Goal: Task Accomplishment & Management: Manage account settings

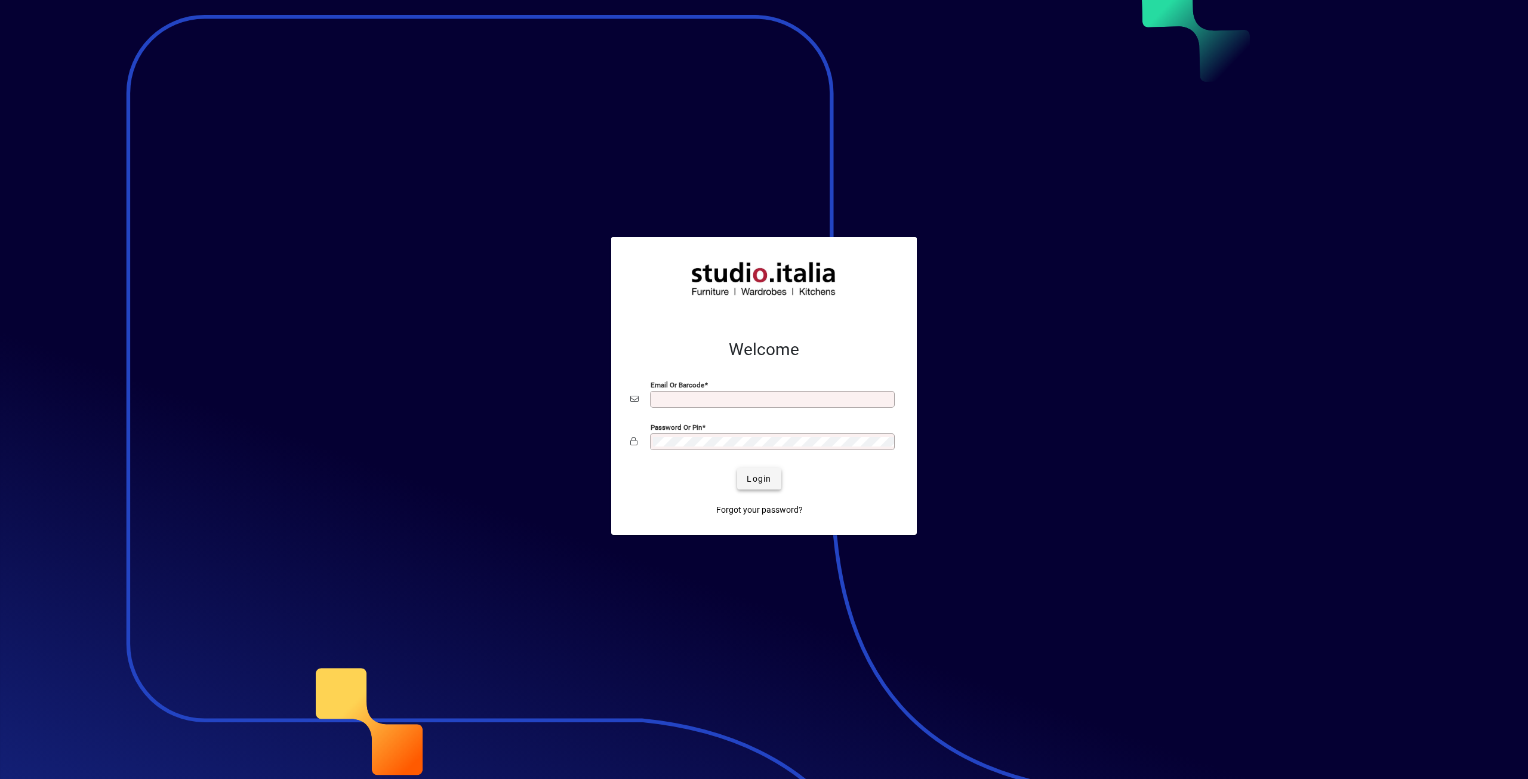
type input "**********"
click at [761, 484] on span "Login" at bounding box center [759, 479] width 24 height 13
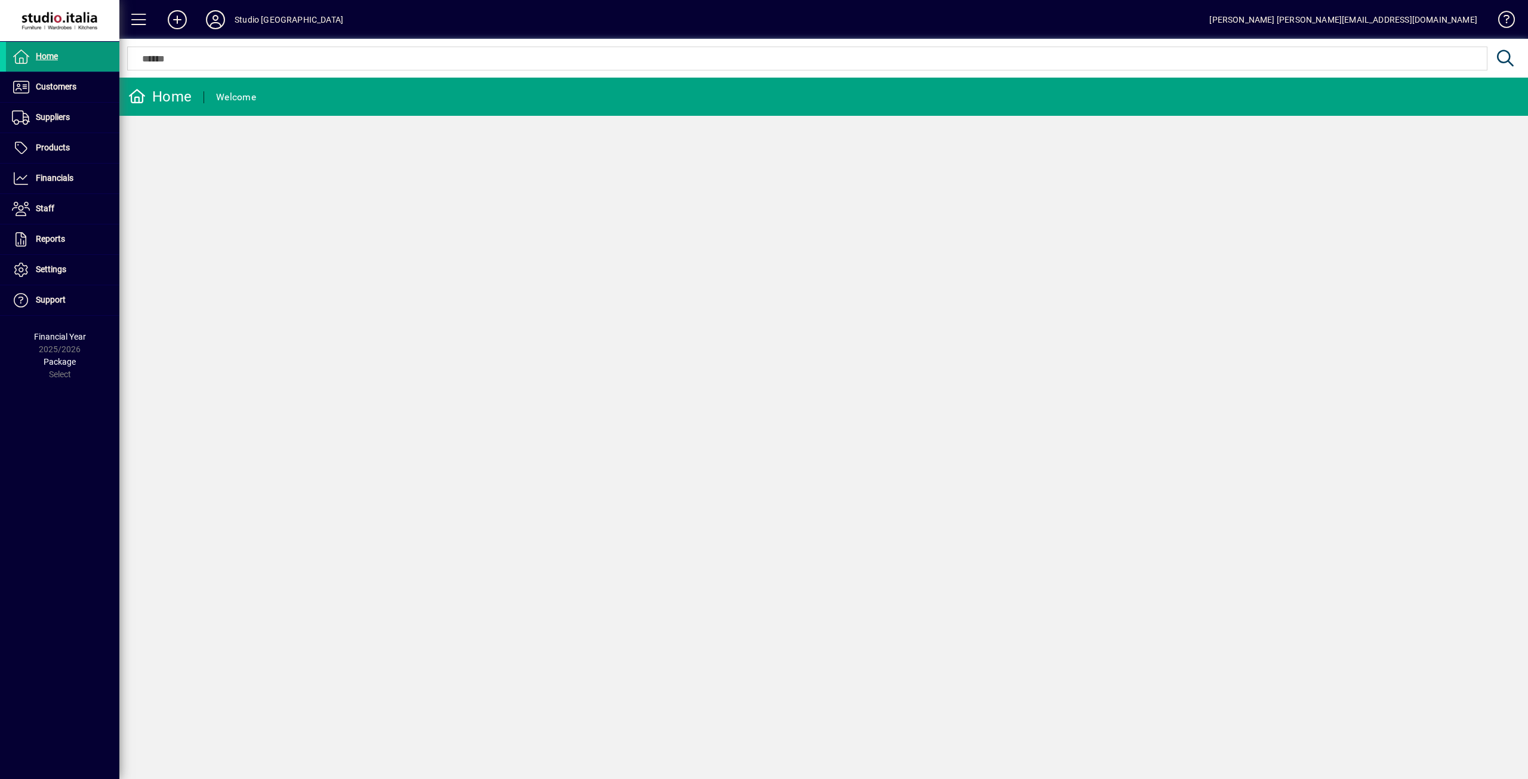
click at [44, 57] on span "Home" at bounding box center [47, 56] width 22 height 10
click at [72, 181] on span "Financials" at bounding box center [55, 178] width 38 height 10
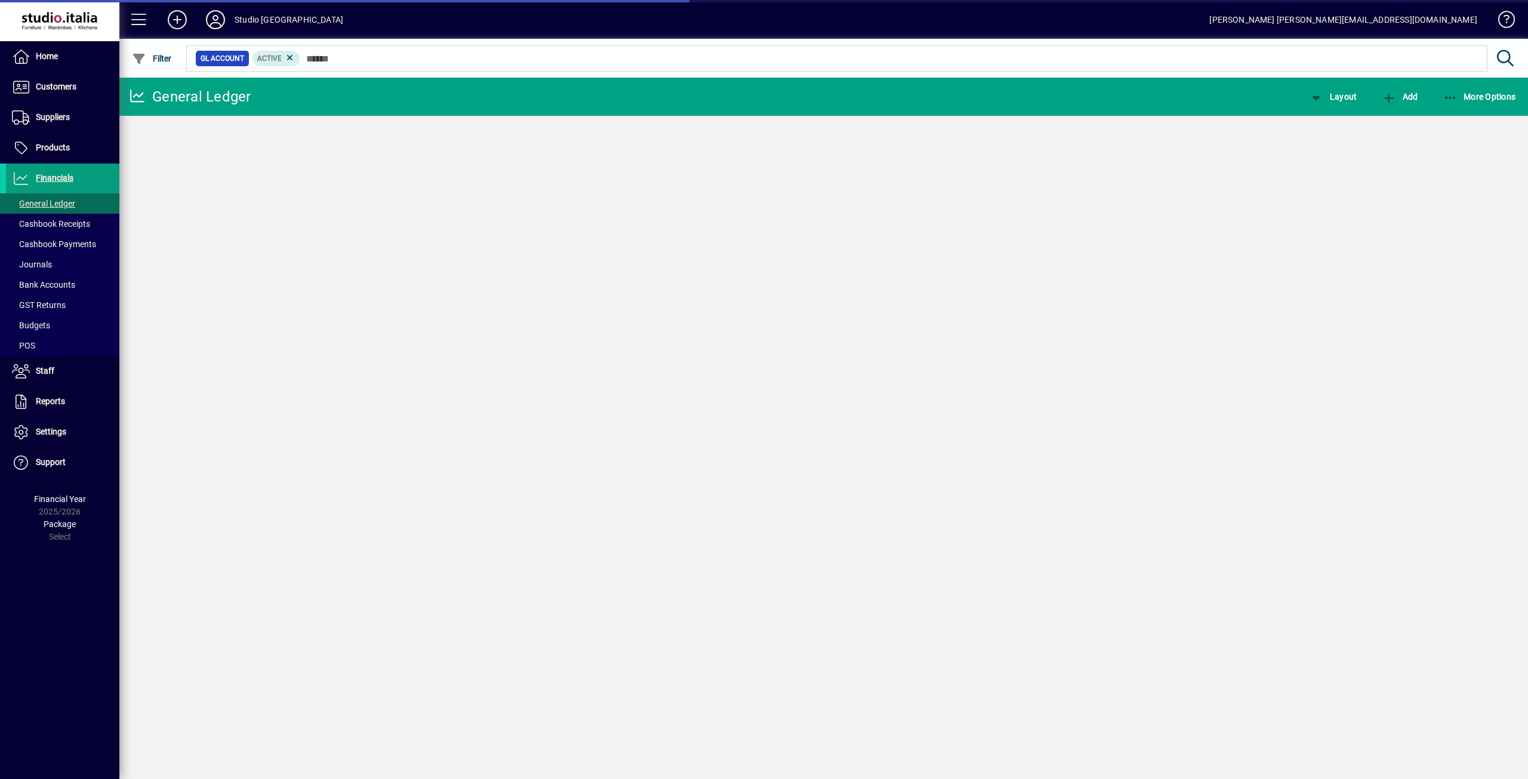
click at [66, 282] on span "Bank Accounts" at bounding box center [43, 285] width 63 height 10
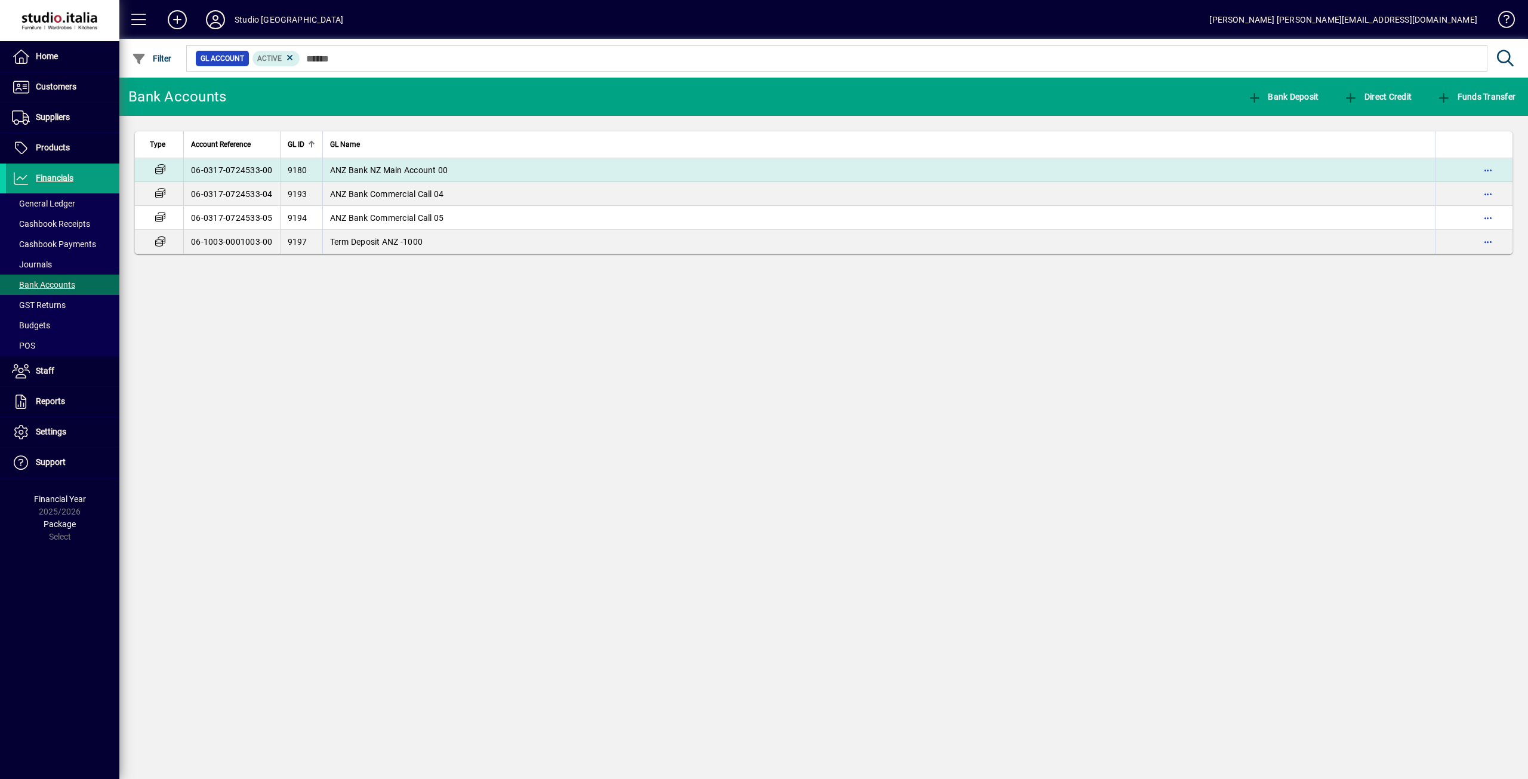
click at [236, 166] on td "06-0317-0724533-00" at bounding box center [231, 170] width 97 height 24
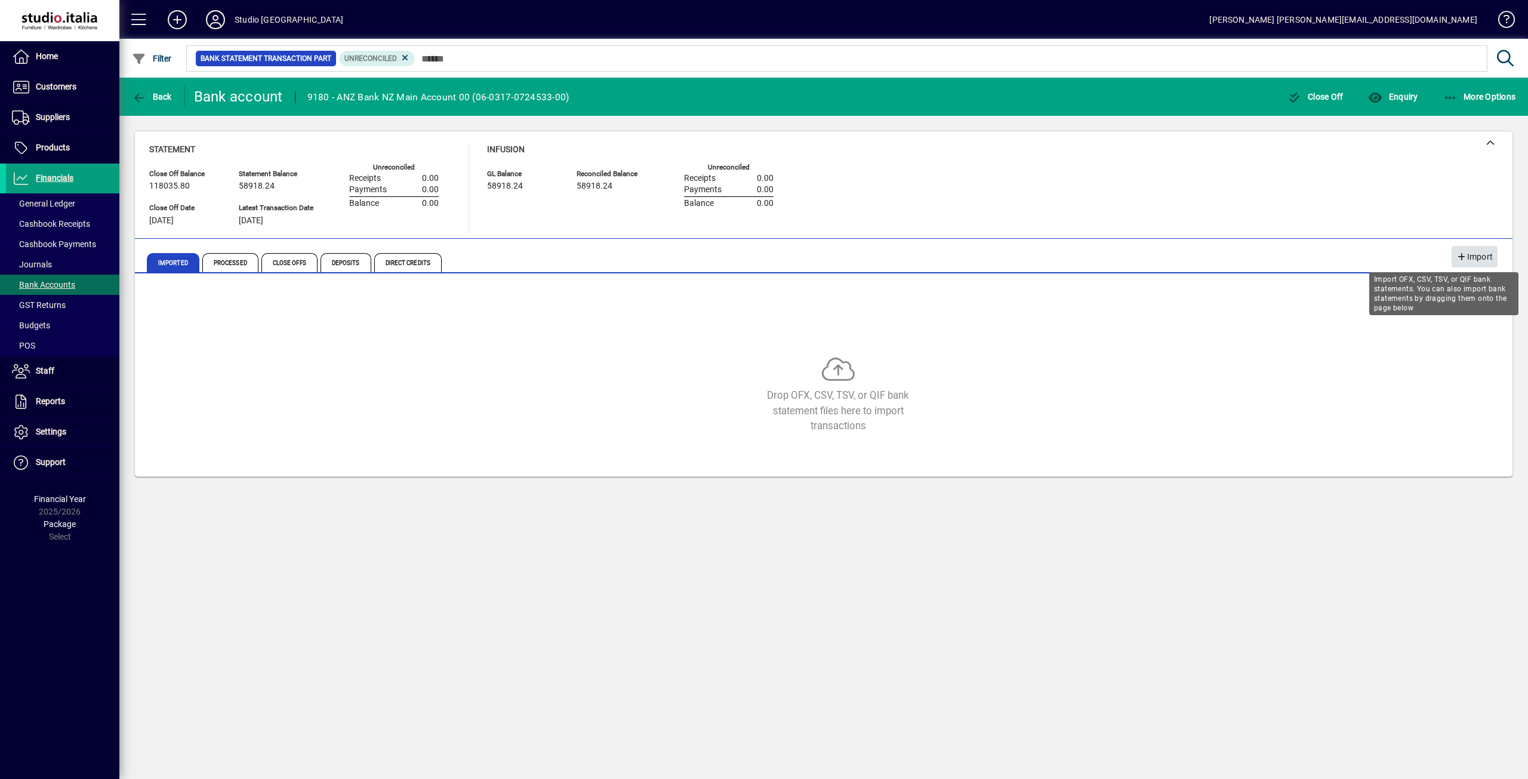
click at [1478, 260] on span "Import" at bounding box center [1475, 257] width 36 height 20
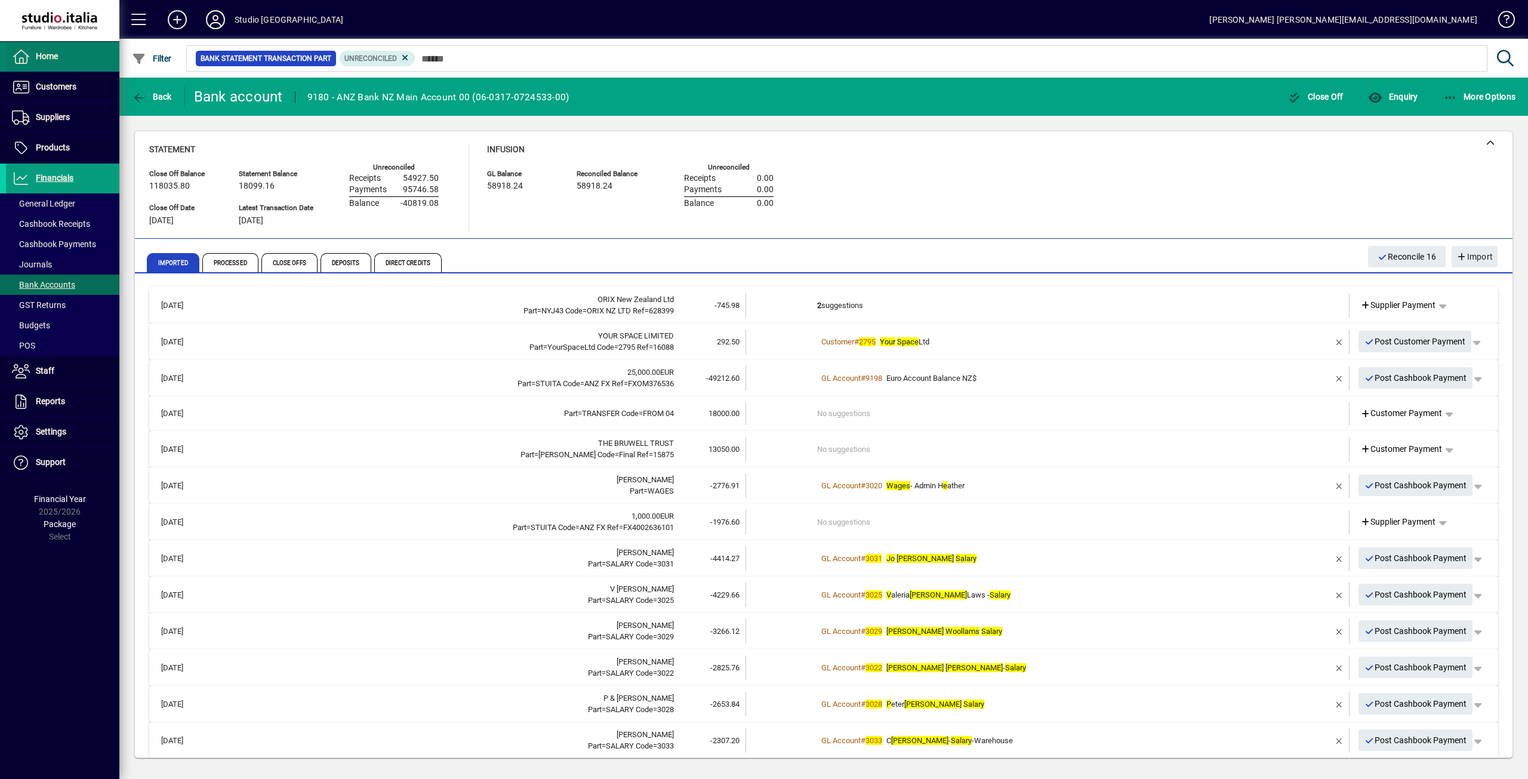
click at [36, 51] on span "Home" at bounding box center [32, 57] width 52 height 14
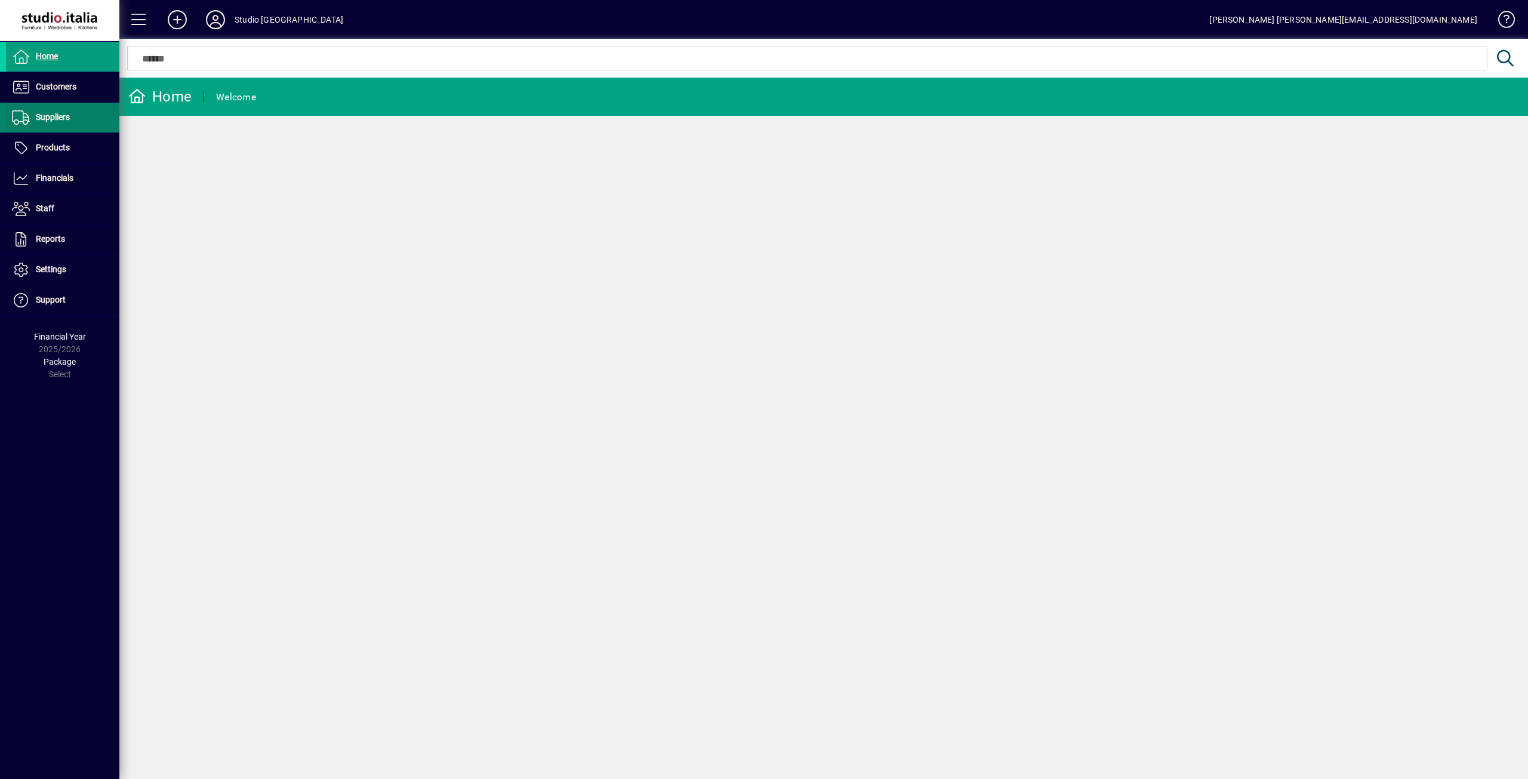
click at [45, 118] on span "Suppliers" at bounding box center [53, 117] width 34 height 10
click at [47, 116] on span "Suppliers" at bounding box center [53, 117] width 34 height 10
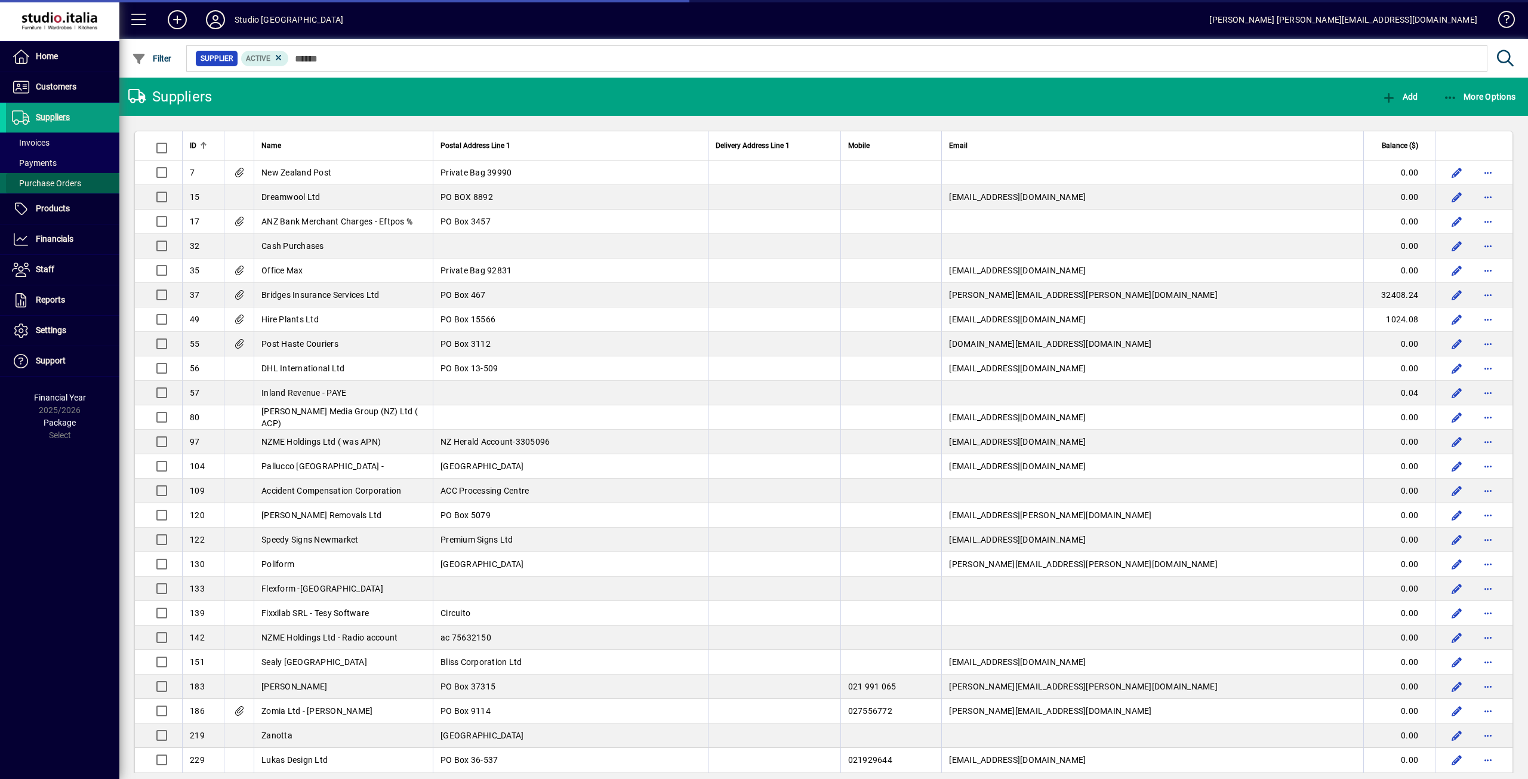
click at [41, 185] on span "Purchase Orders" at bounding box center [46, 183] width 69 height 10
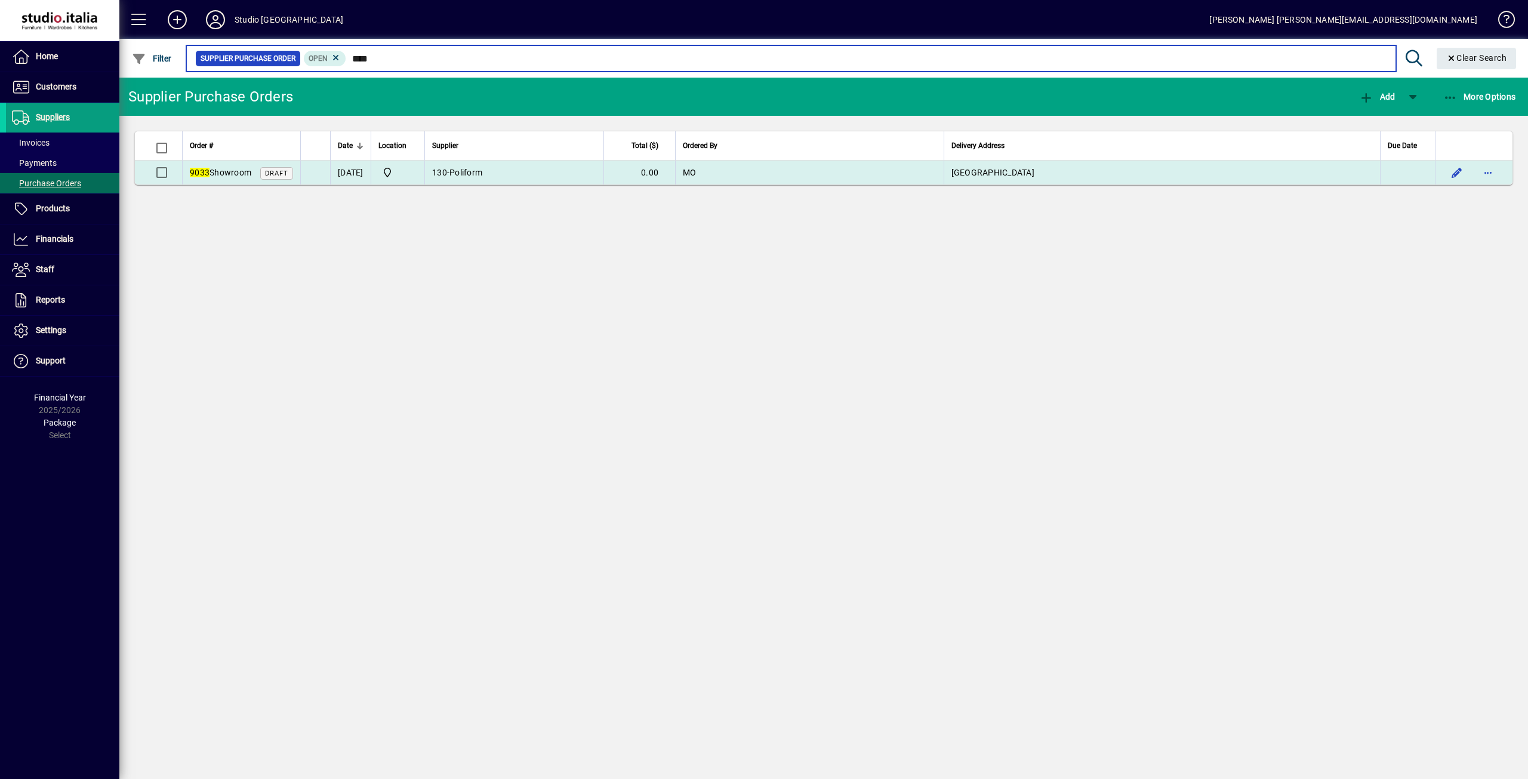
type input "****"
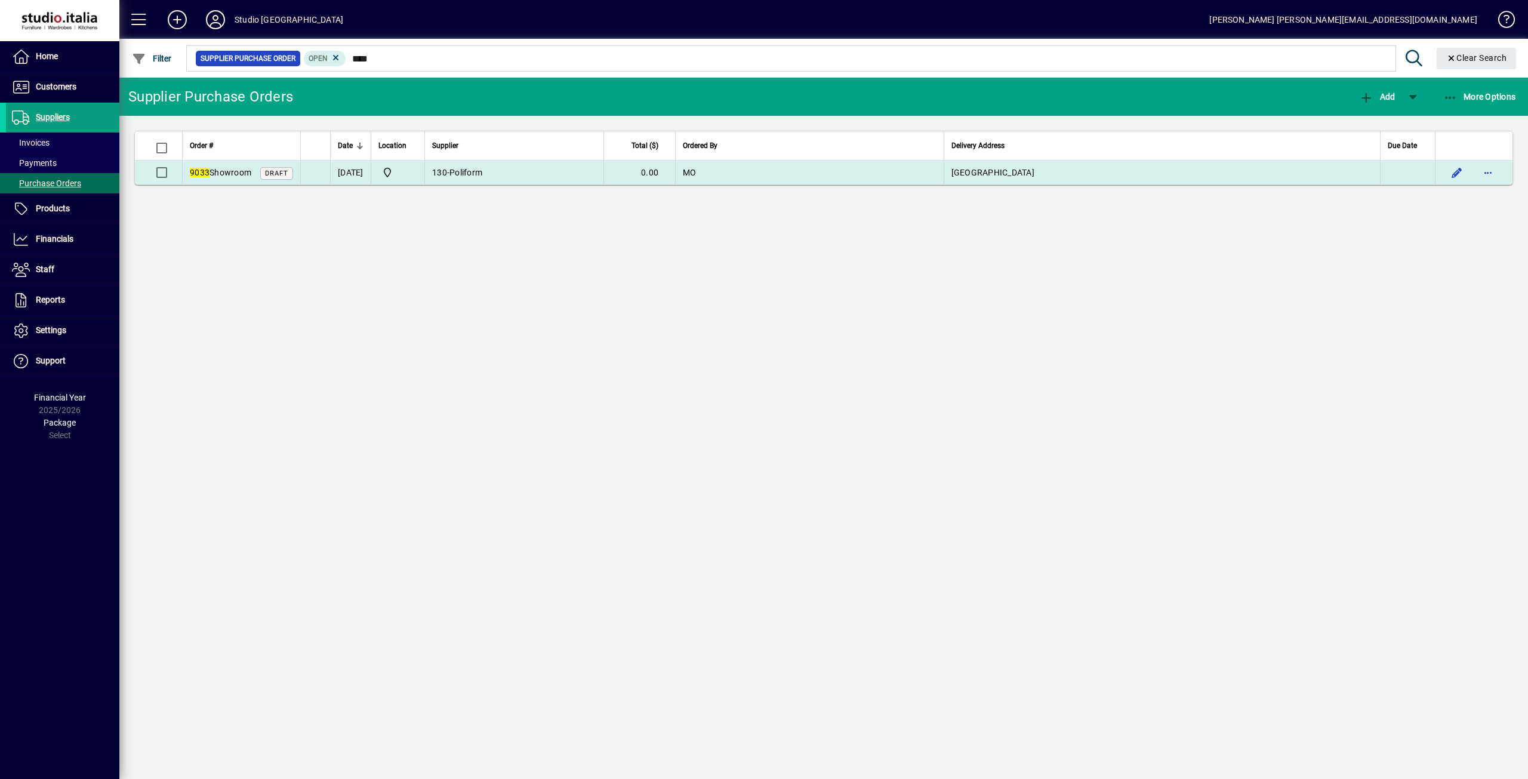
click at [201, 168] on em "9033" at bounding box center [200, 173] width 20 height 10
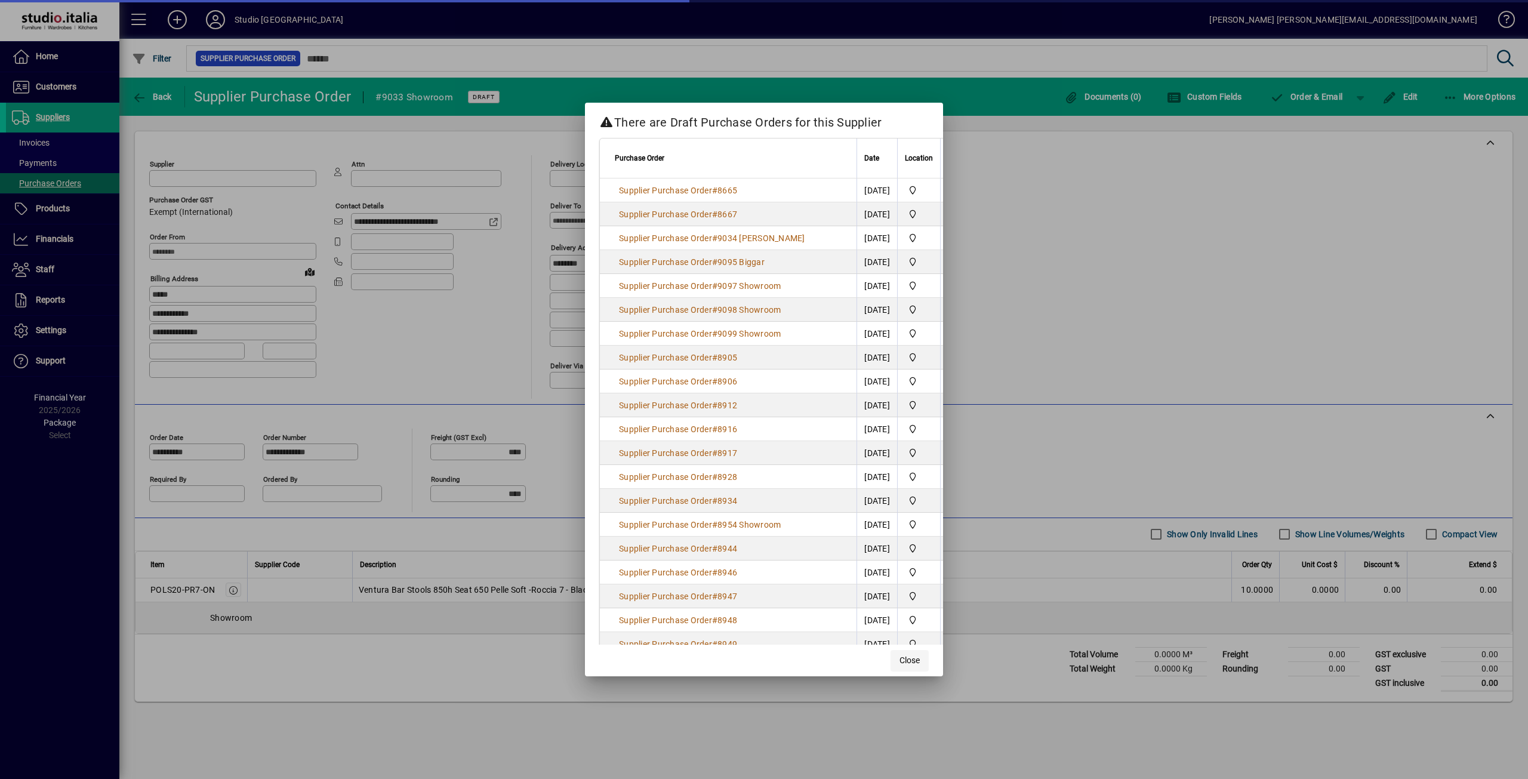
click at [911, 661] on span "Close" at bounding box center [910, 660] width 20 height 13
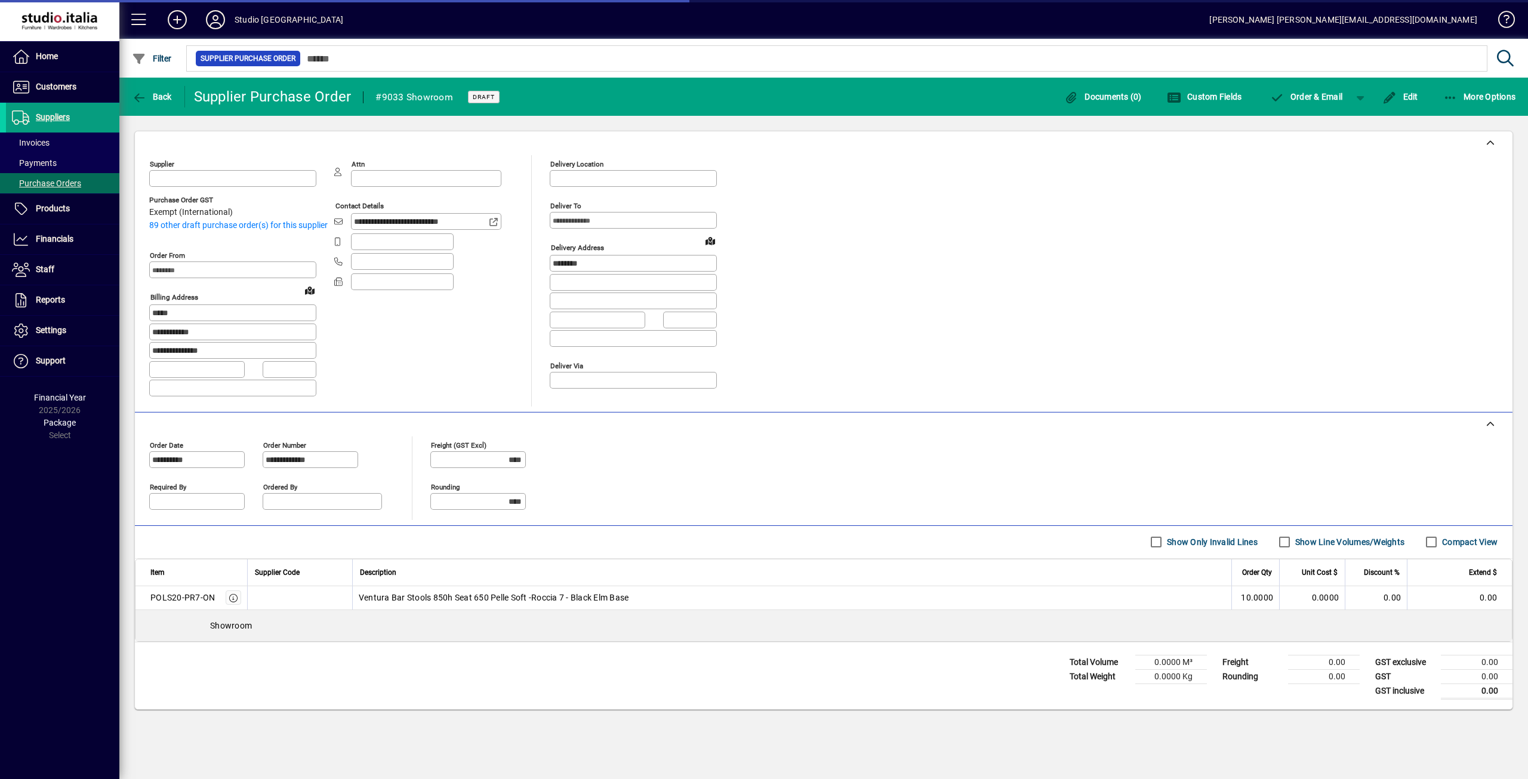
type input "**********"
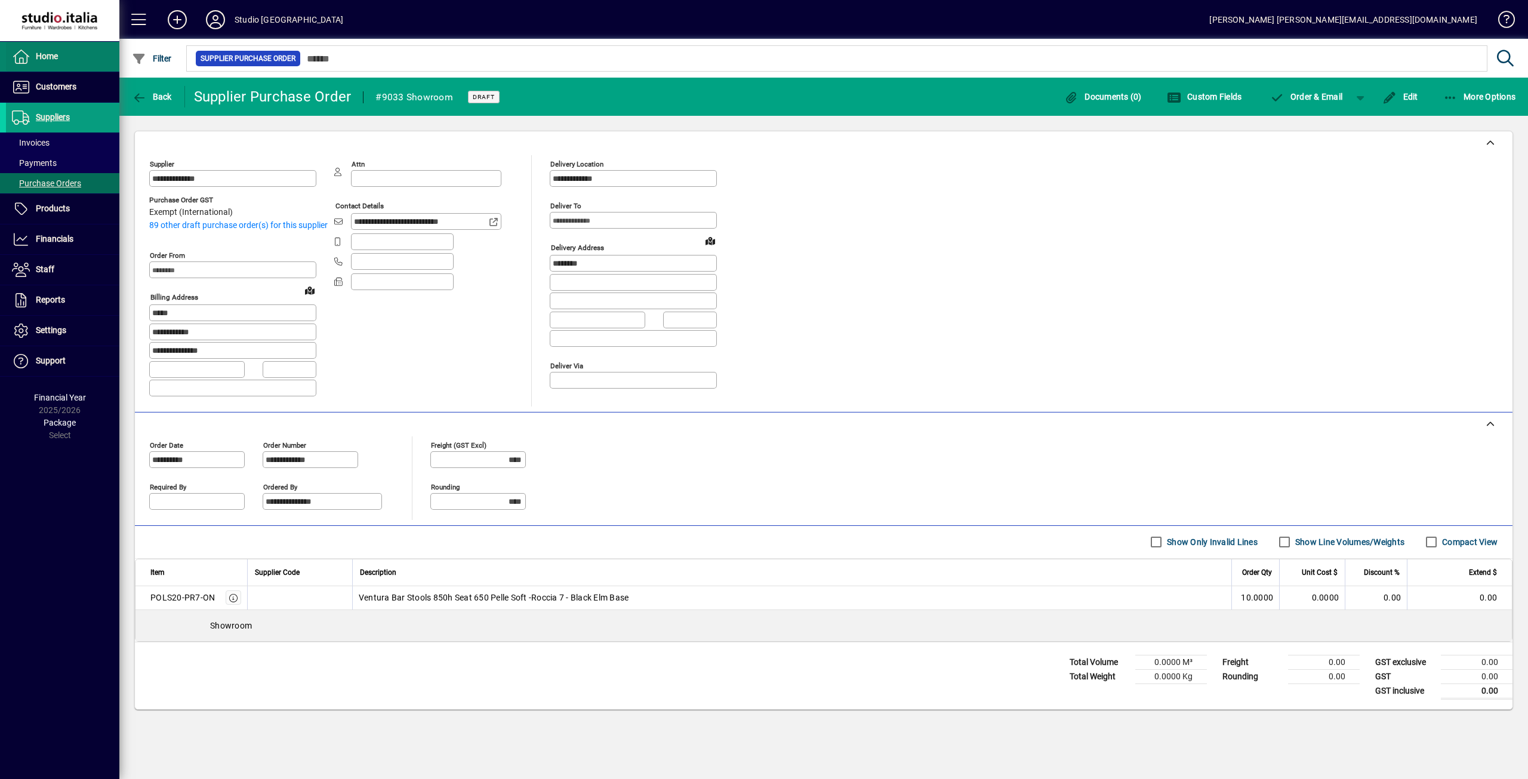
click at [38, 57] on span "Home" at bounding box center [47, 56] width 22 height 10
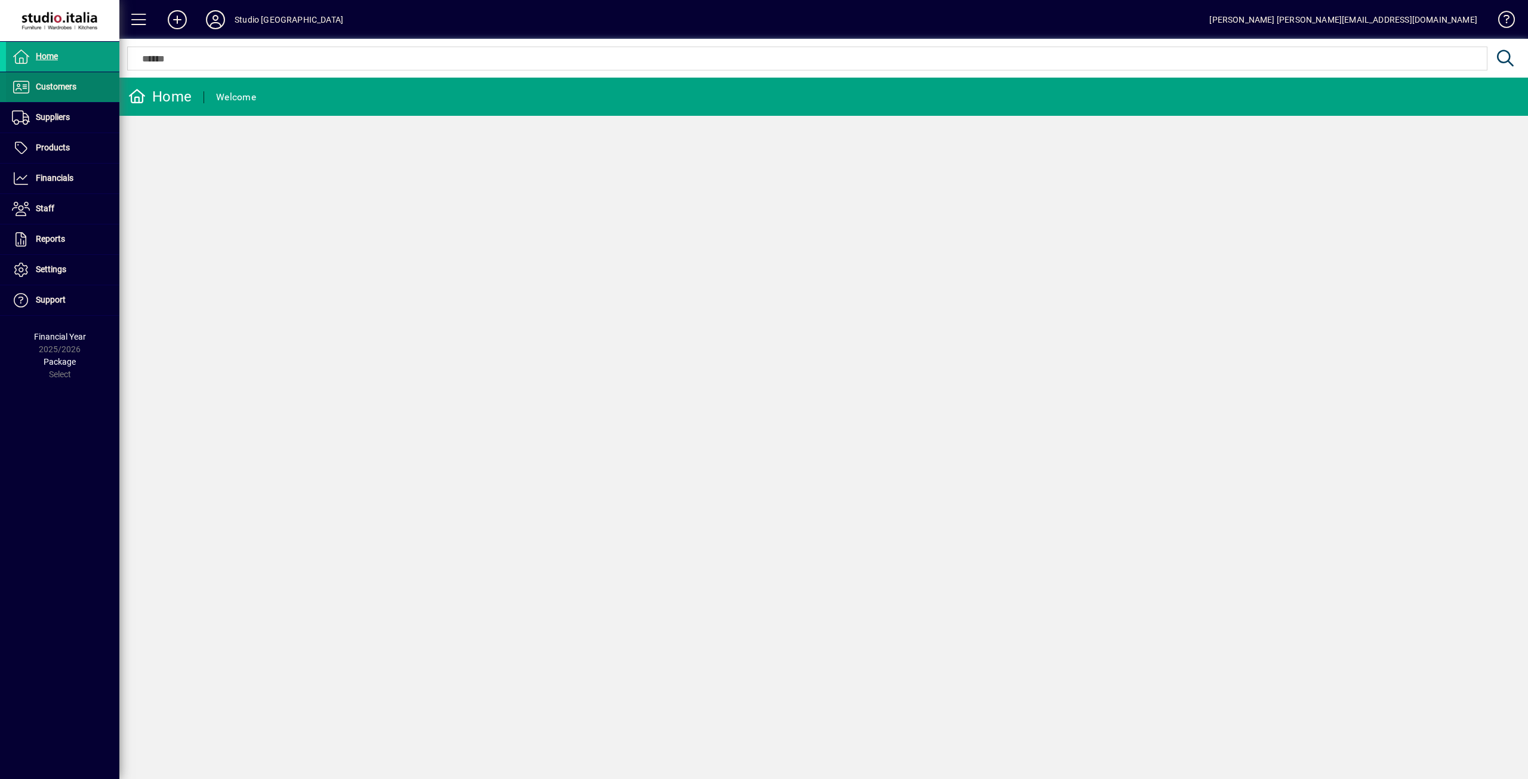
click at [47, 84] on span "Customers" at bounding box center [56, 87] width 41 height 10
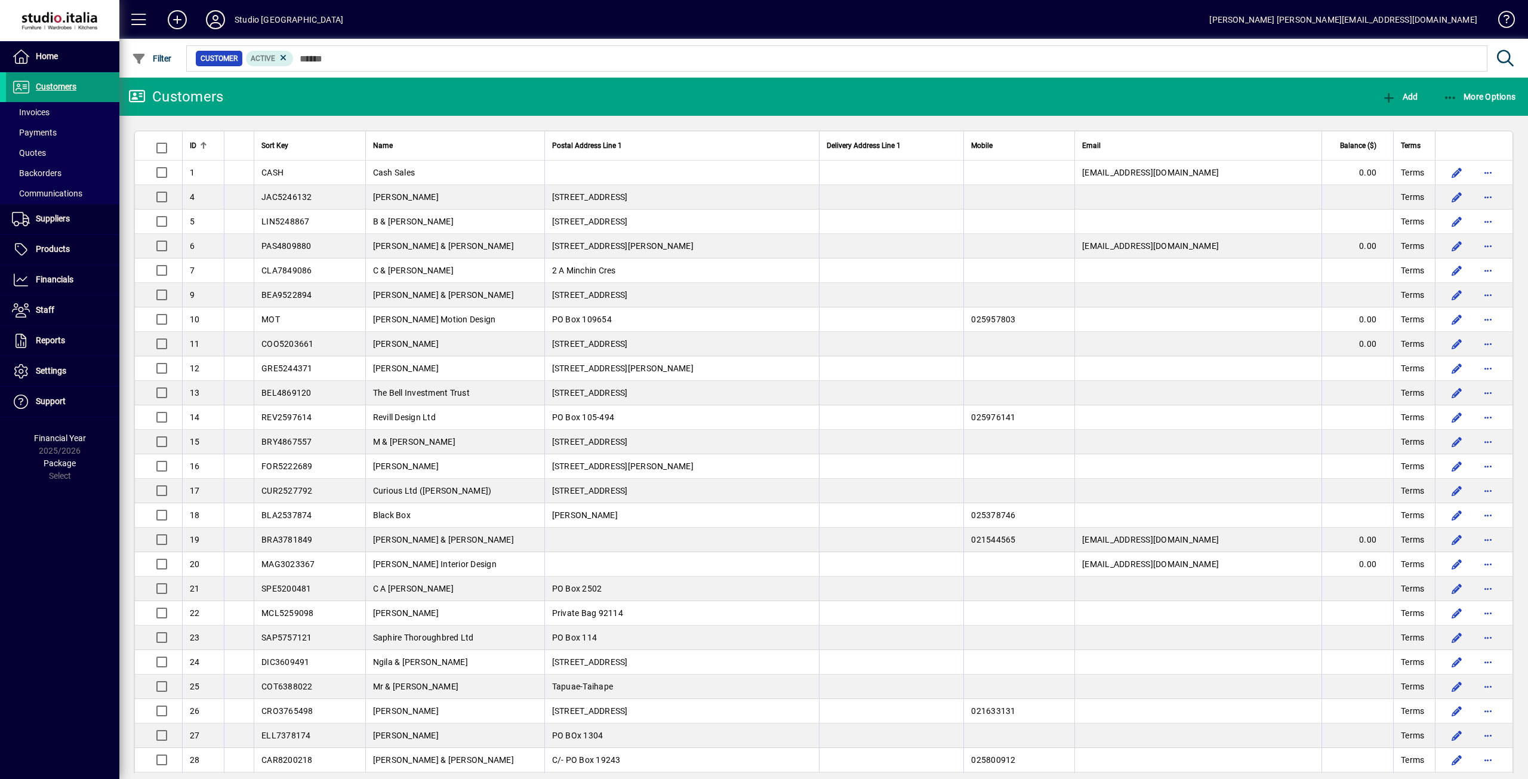
click at [67, 85] on span "Customers" at bounding box center [56, 87] width 41 height 10
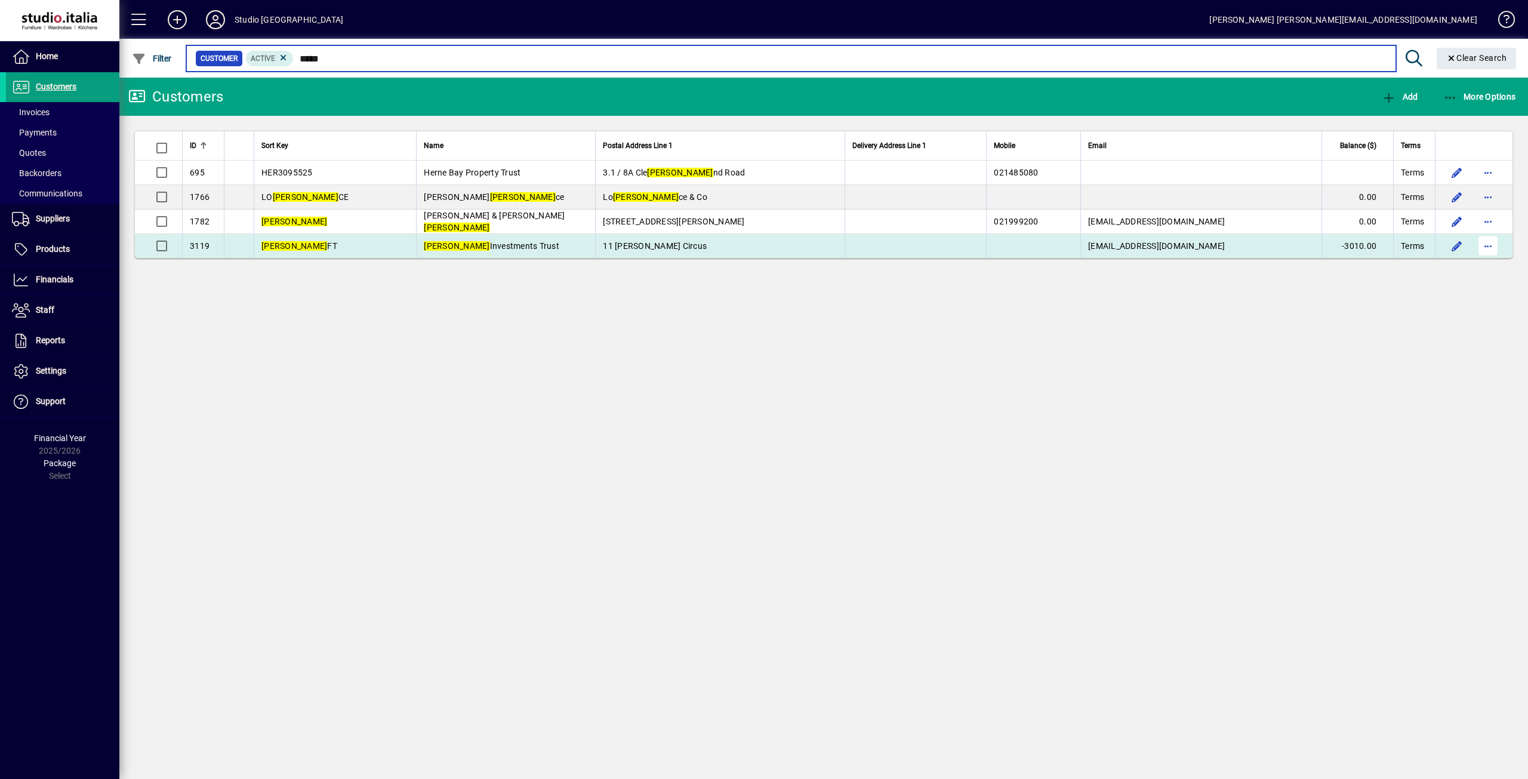
type input "****"
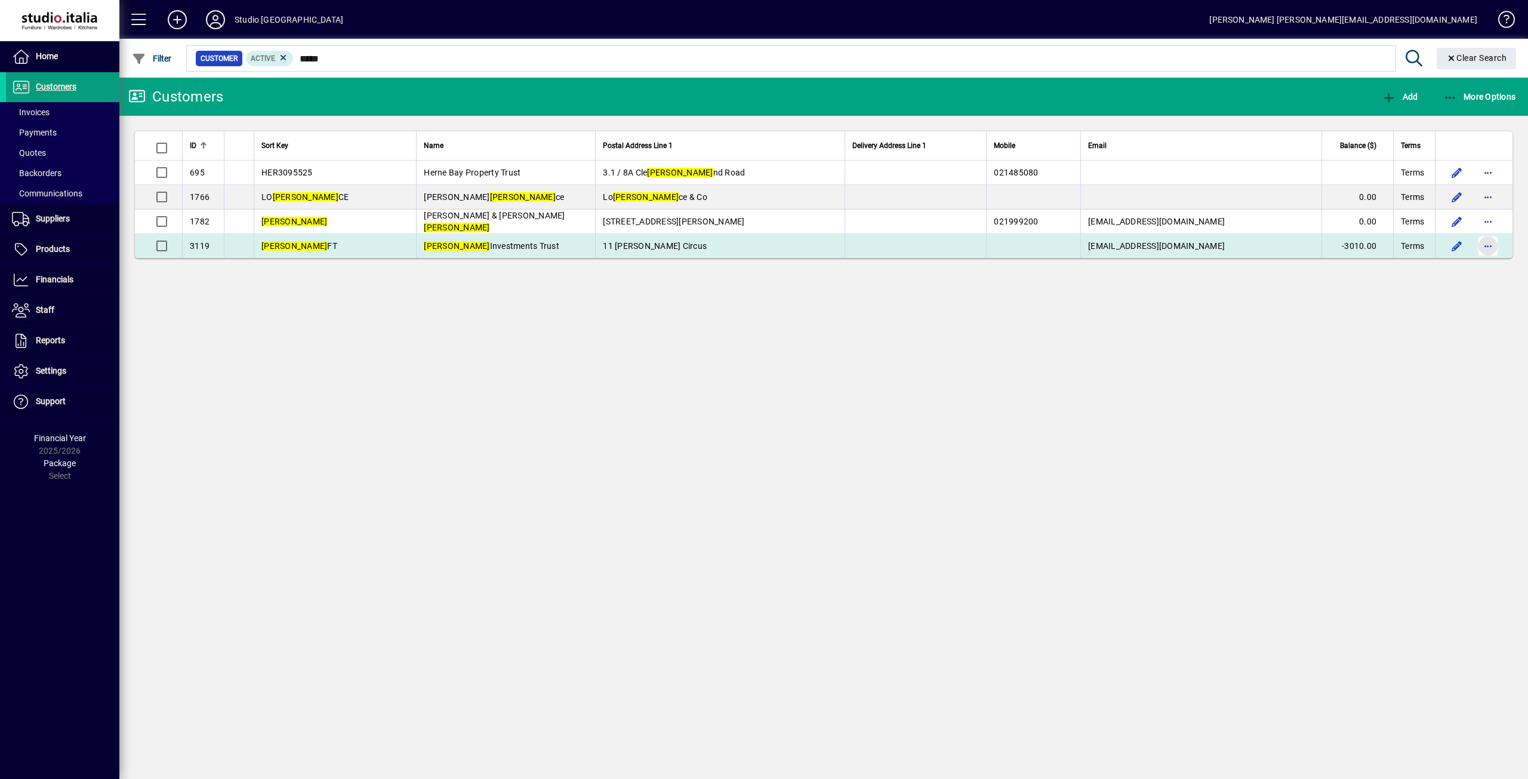
click at [1485, 242] on span "button" at bounding box center [1488, 246] width 29 height 29
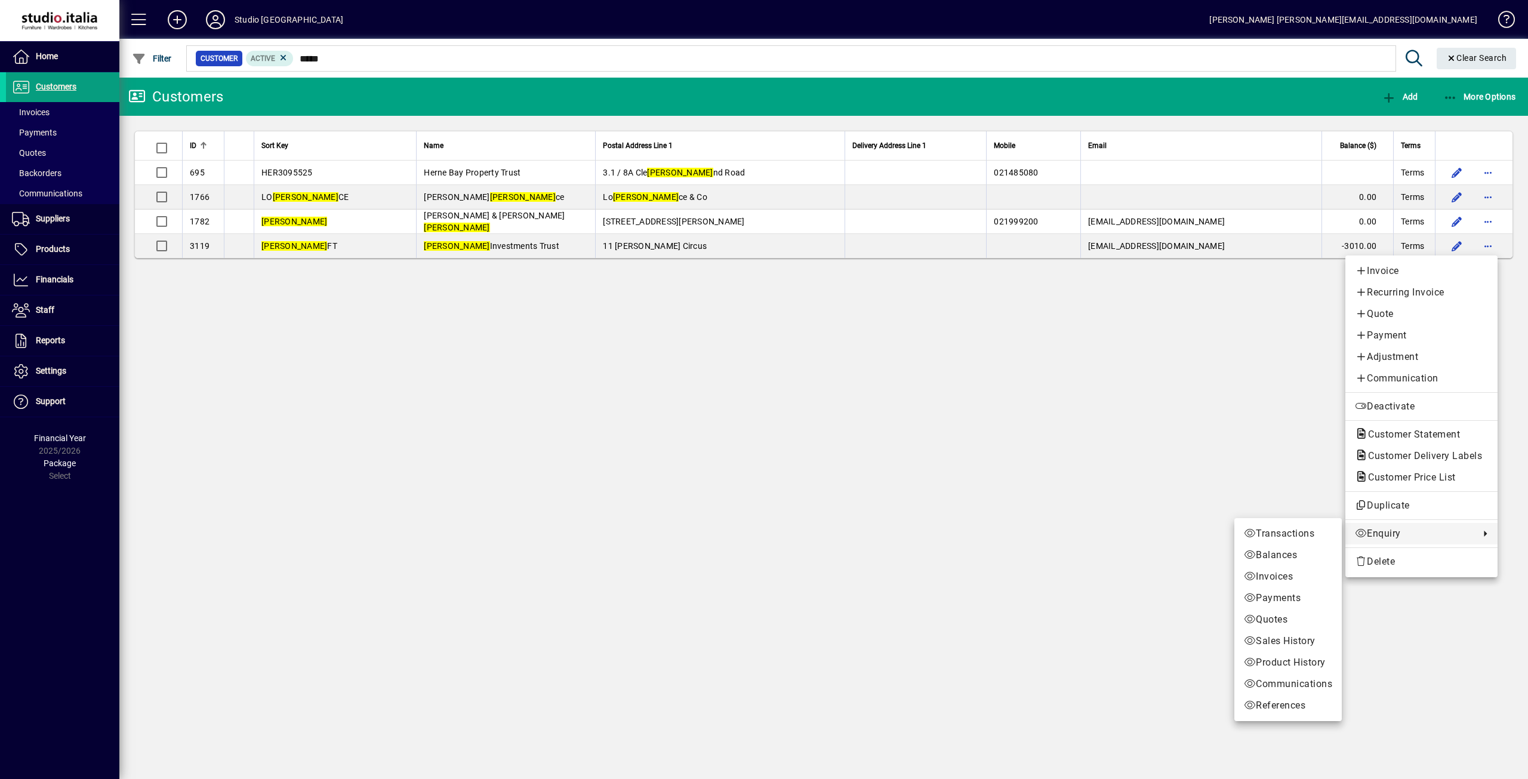
click at [1396, 537] on span "Enquiry" at bounding box center [1414, 534] width 119 height 14
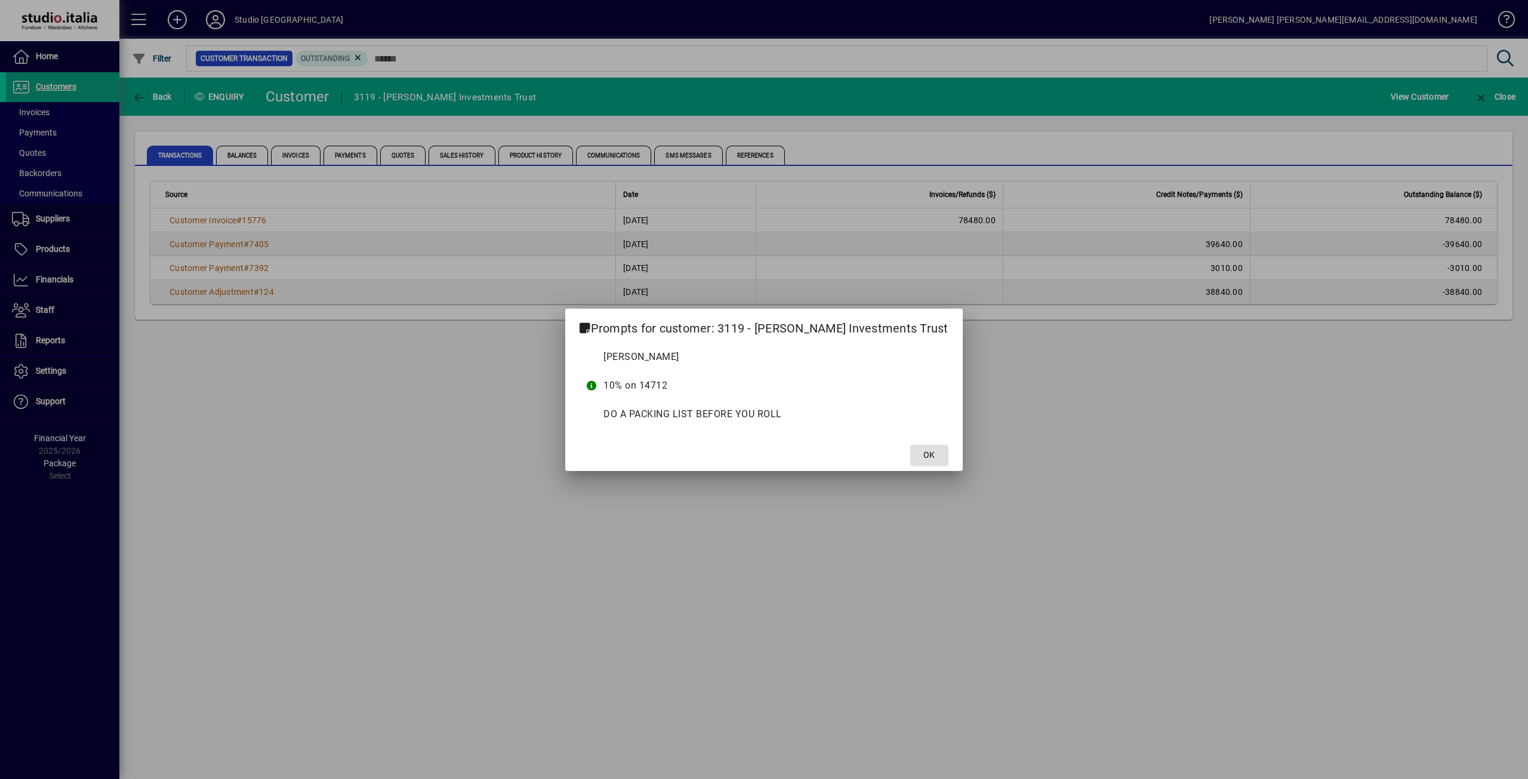
click at [923, 454] on span "OK" at bounding box center [928, 455] width 11 height 13
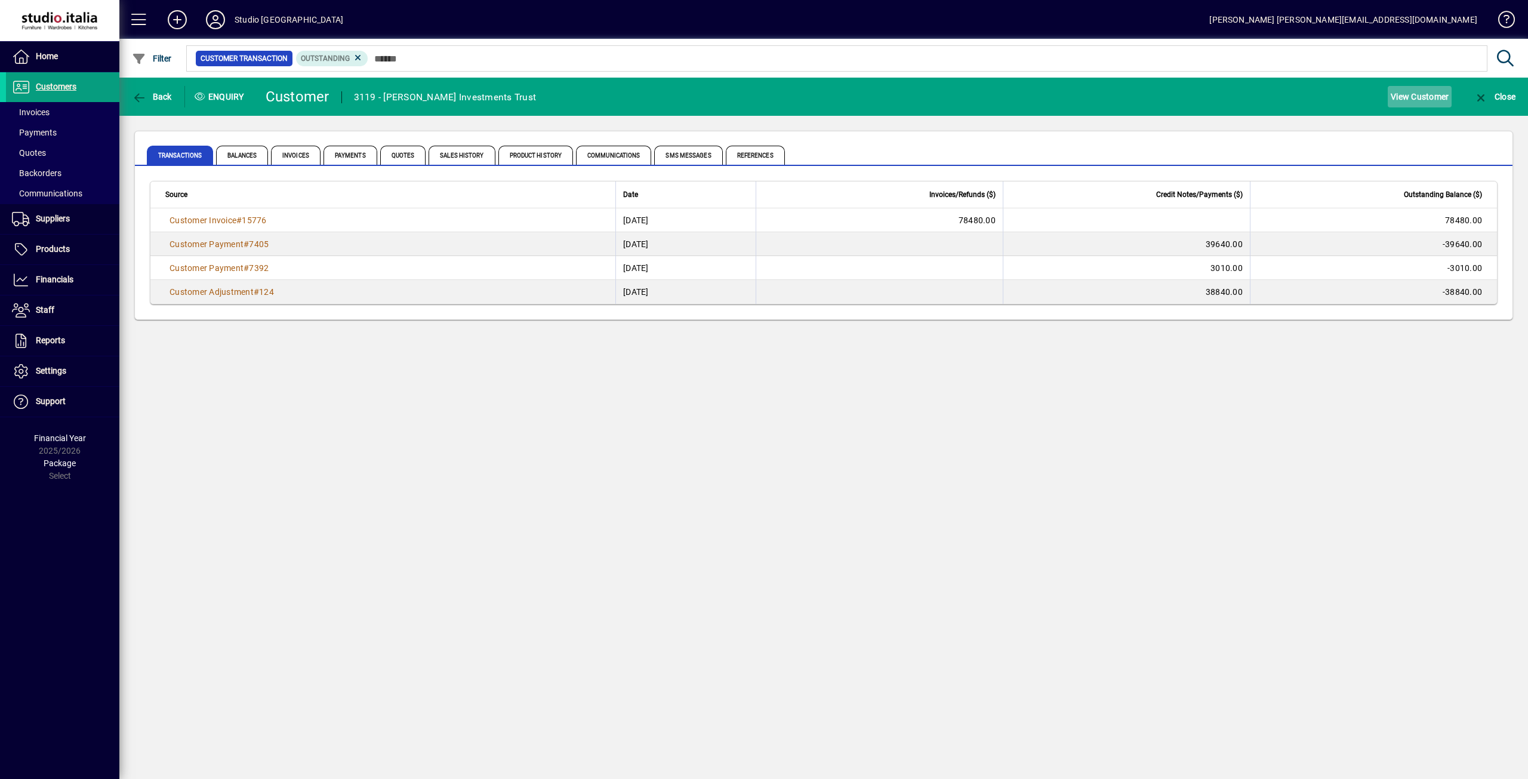
click at [1429, 100] on span "View Customer" at bounding box center [1420, 96] width 58 height 19
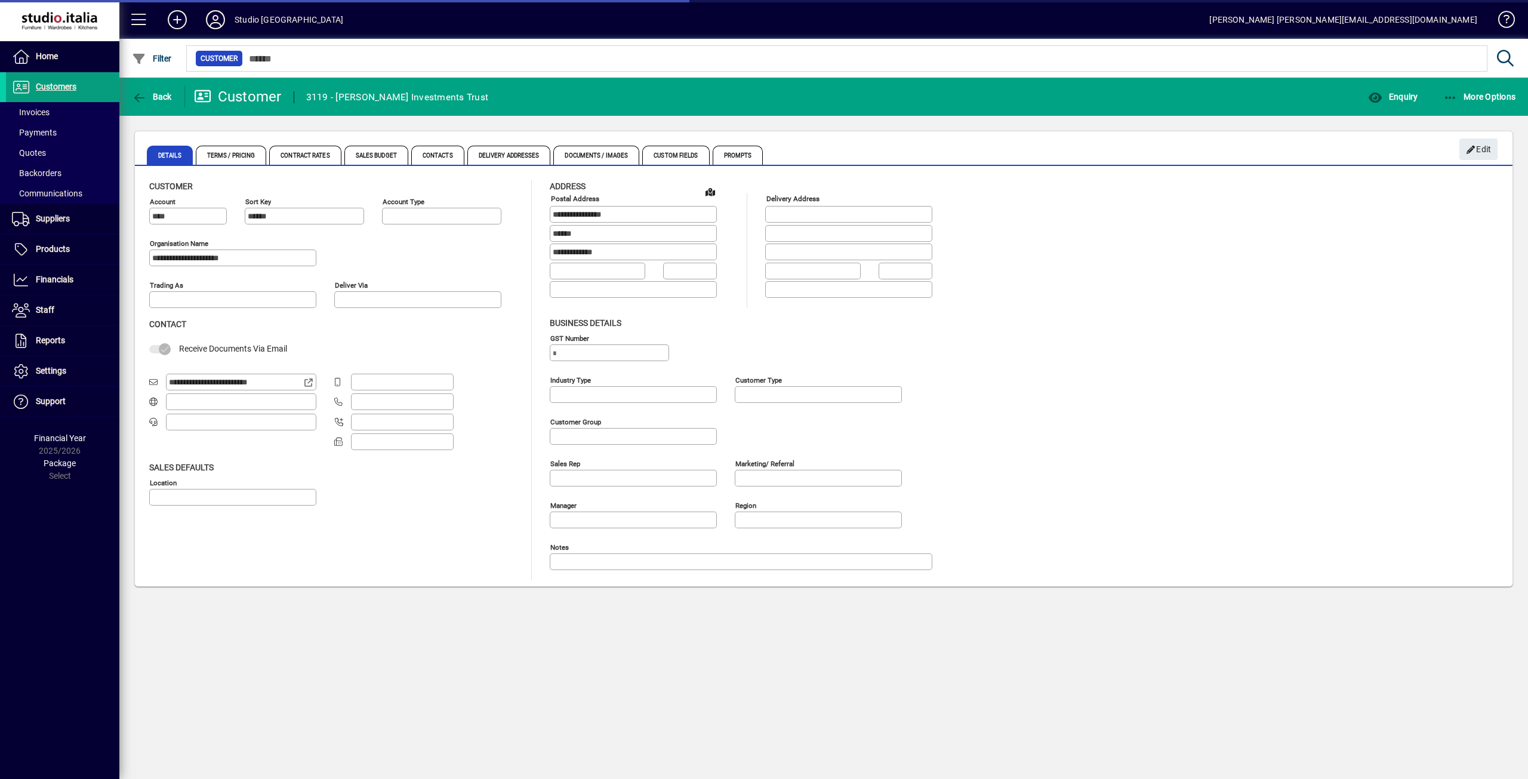
type input "**********"
click at [612, 154] on span "Documents / Images" at bounding box center [596, 155] width 86 height 19
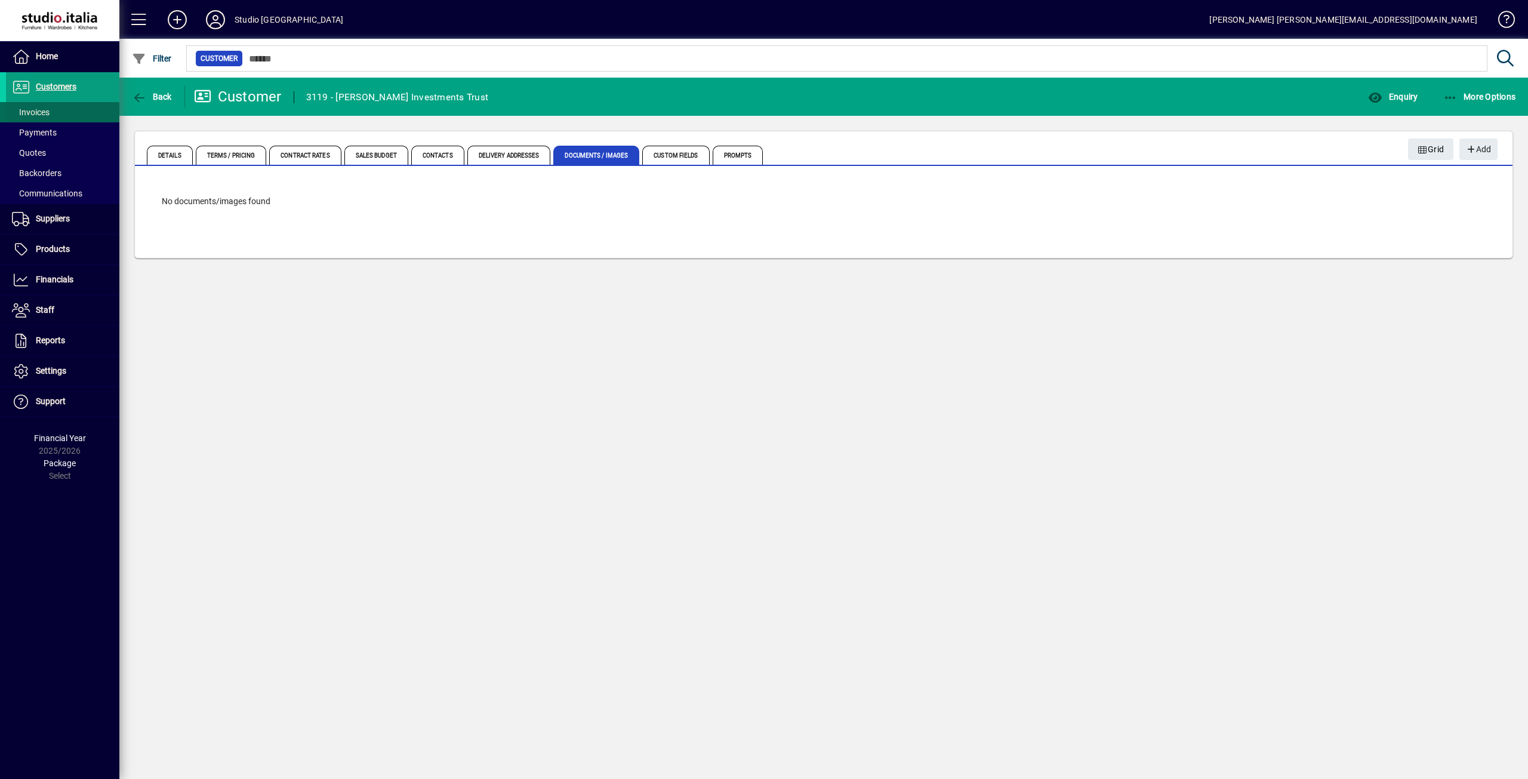
click at [35, 116] on span "Invoices" at bounding box center [31, 112] width 38 height 10
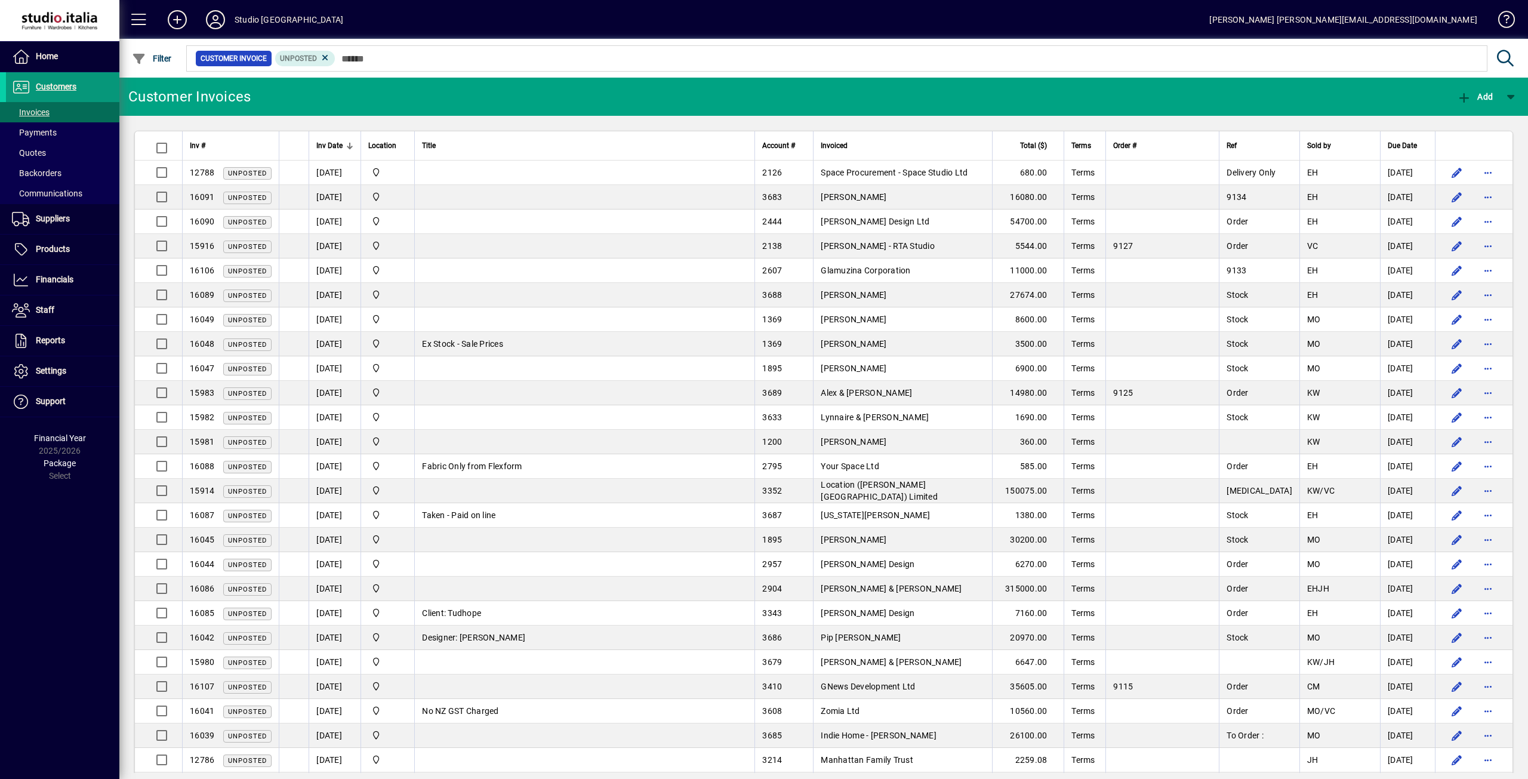
click at [60, 87] on span "Customers" at bounding box center [56, 87] width 41 height 10
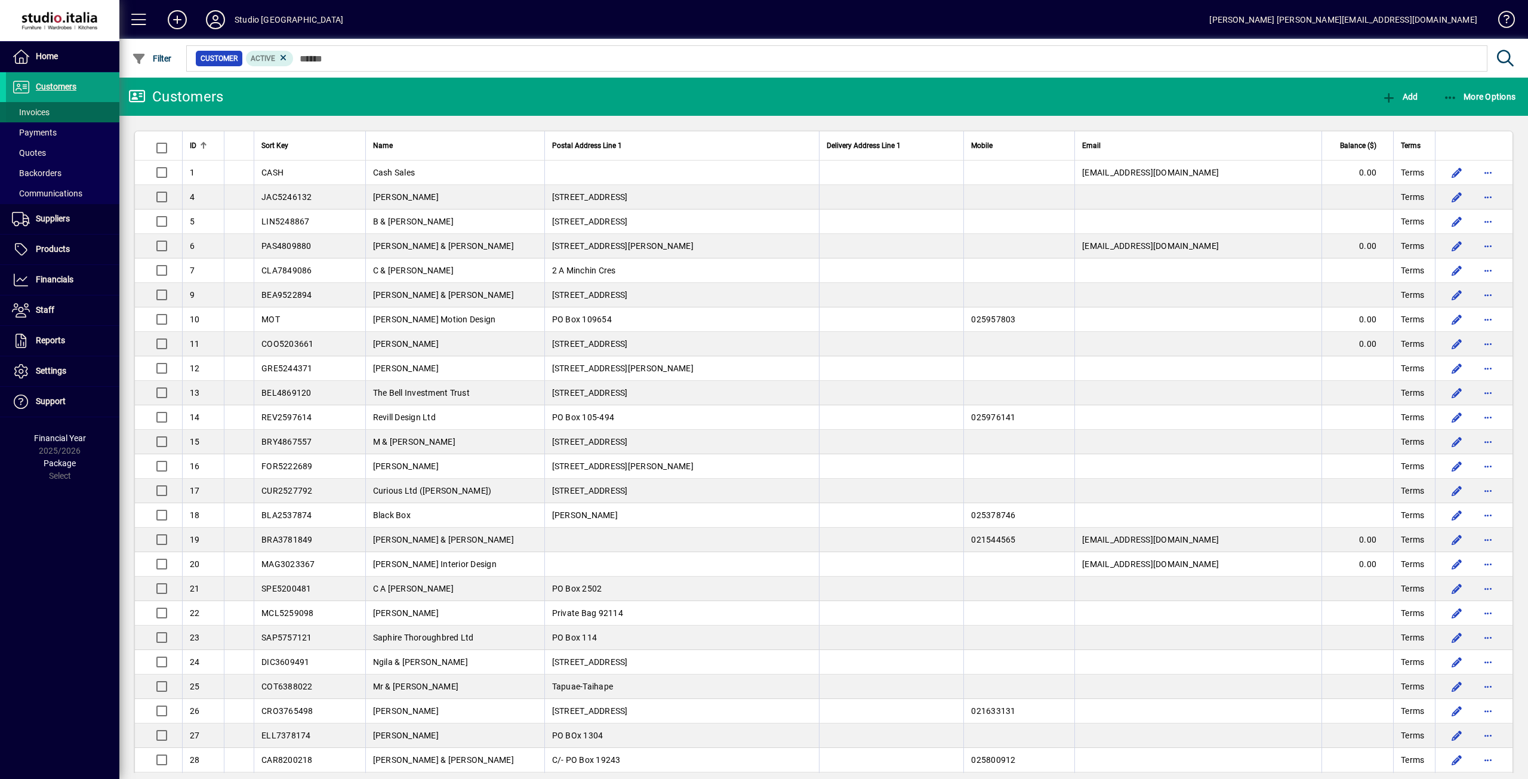
click at [24, 111] on span "Invoices" at bounding box center [31, 112] width 38 height 10
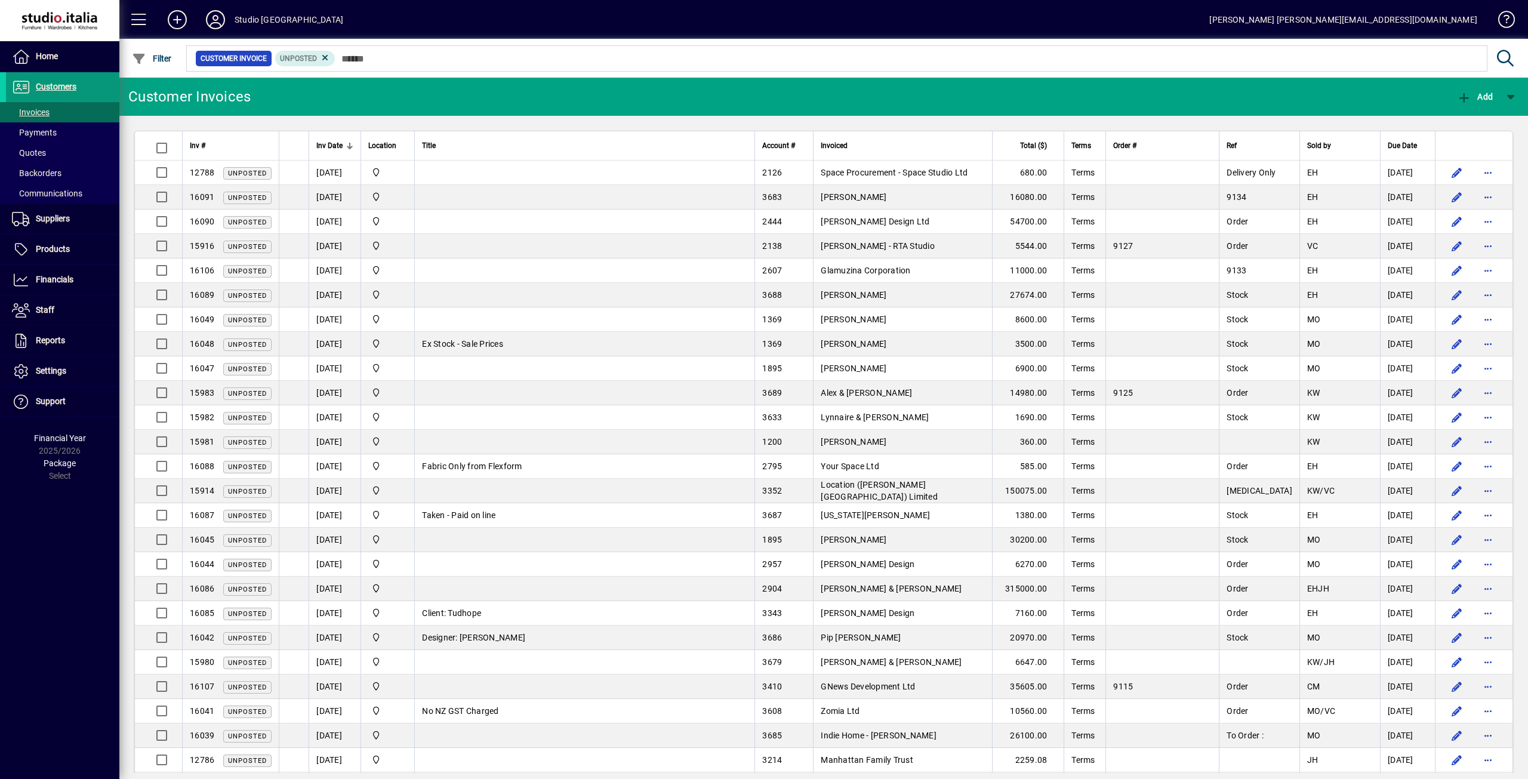
click at [55, 86] on span "Customers" at bounding box center [56, 87] width 41 height 10
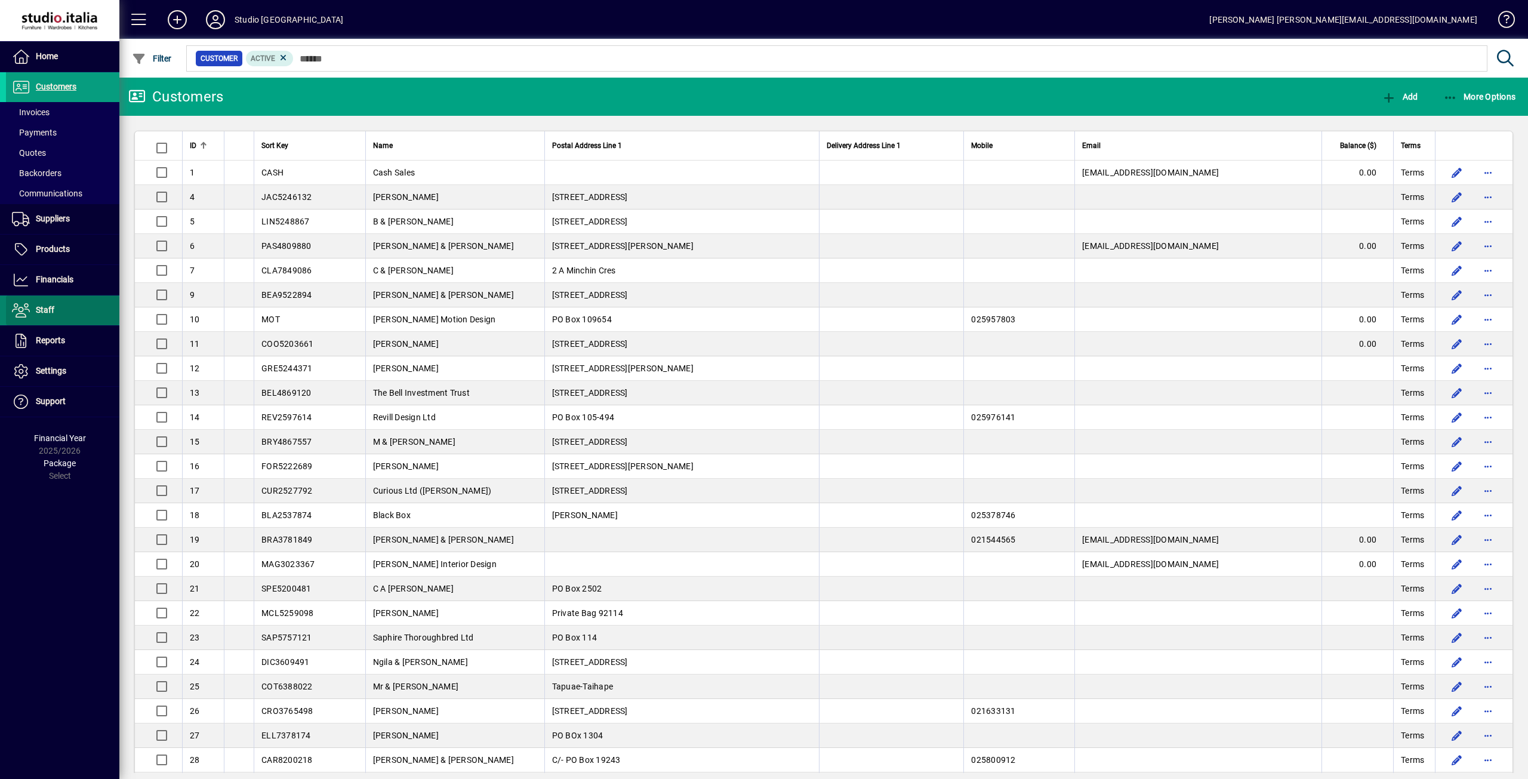
click at [47, 310] on span "Staff" at bounding box center [45, 310] width 19 height 10
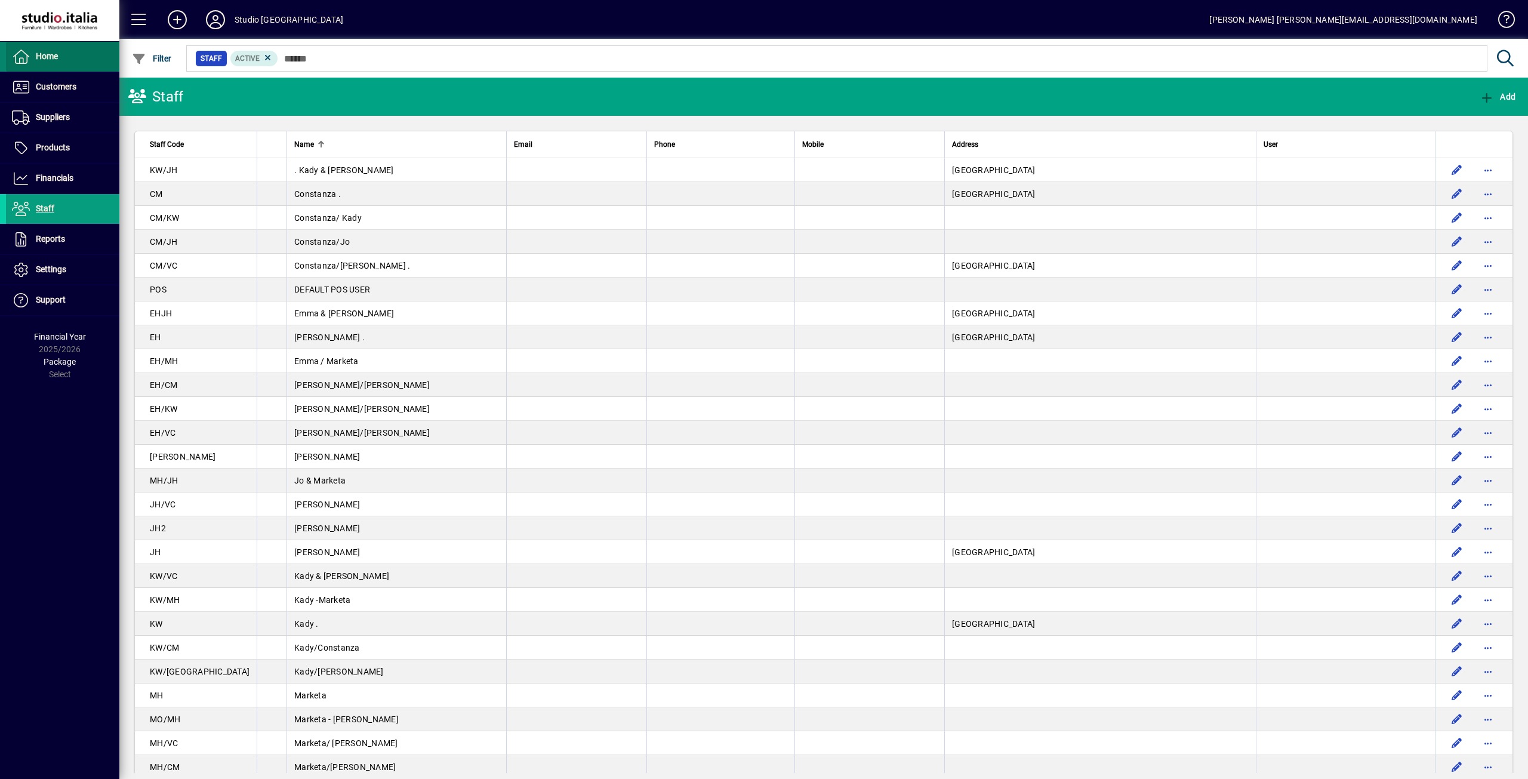
click at [37, 60] on span "Home" at bounding box center [47, 56] width 22 height 10
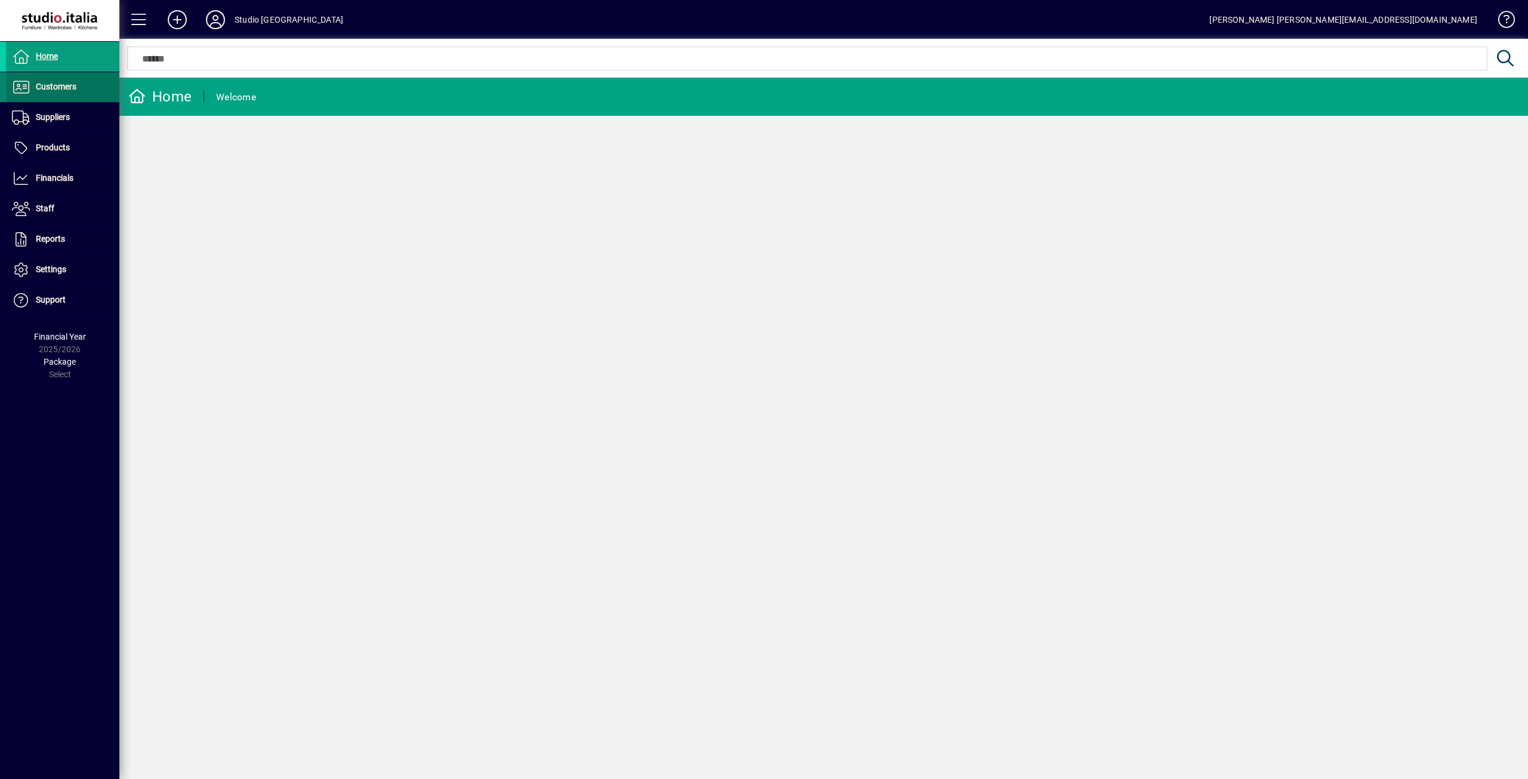
click at [50, 82] on span "Customers" at bounding box center [56, 87] width 41 height 10
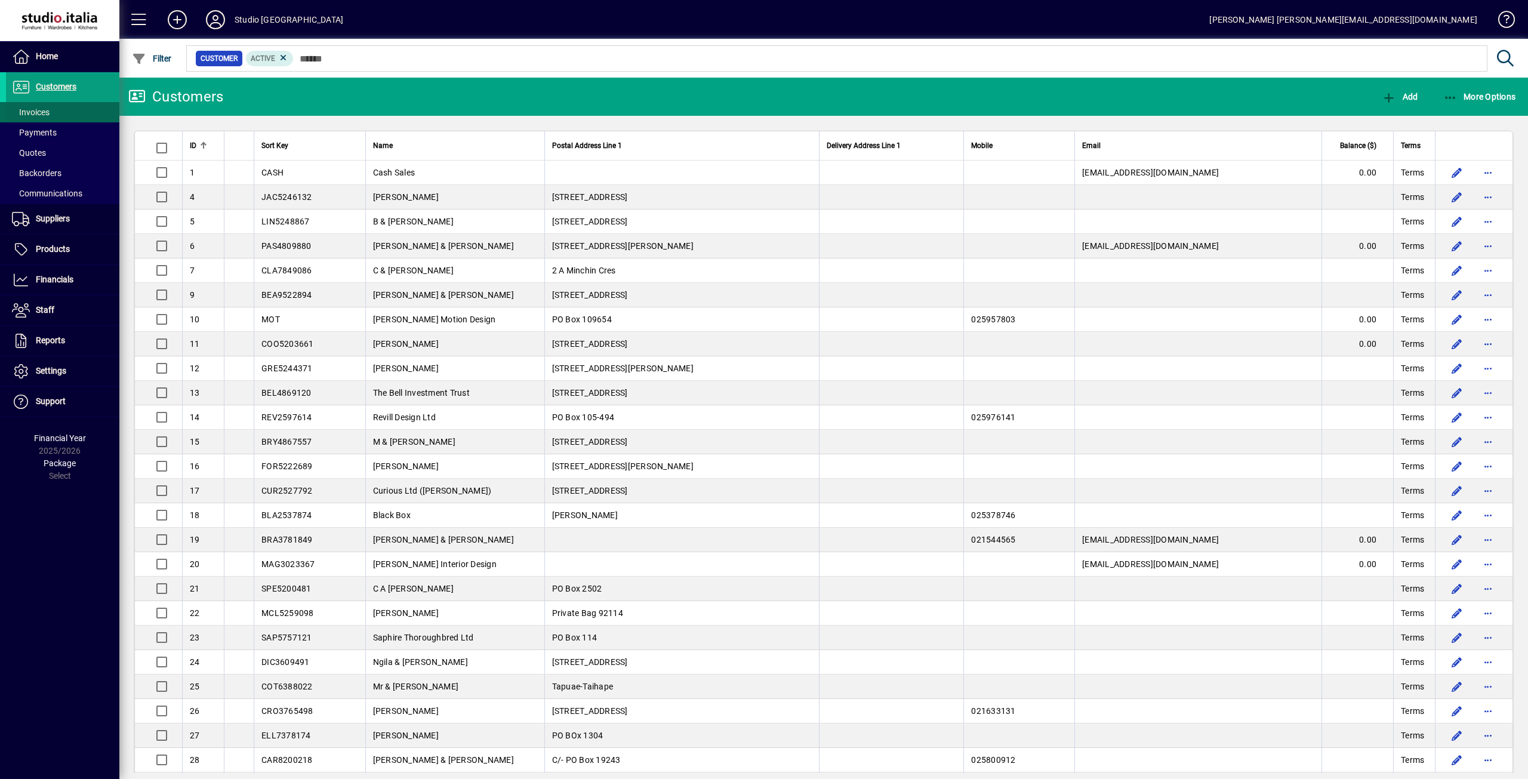
click at [45, 108] on span "Invoices" at bounding box center [31, 112] width 38 height 10
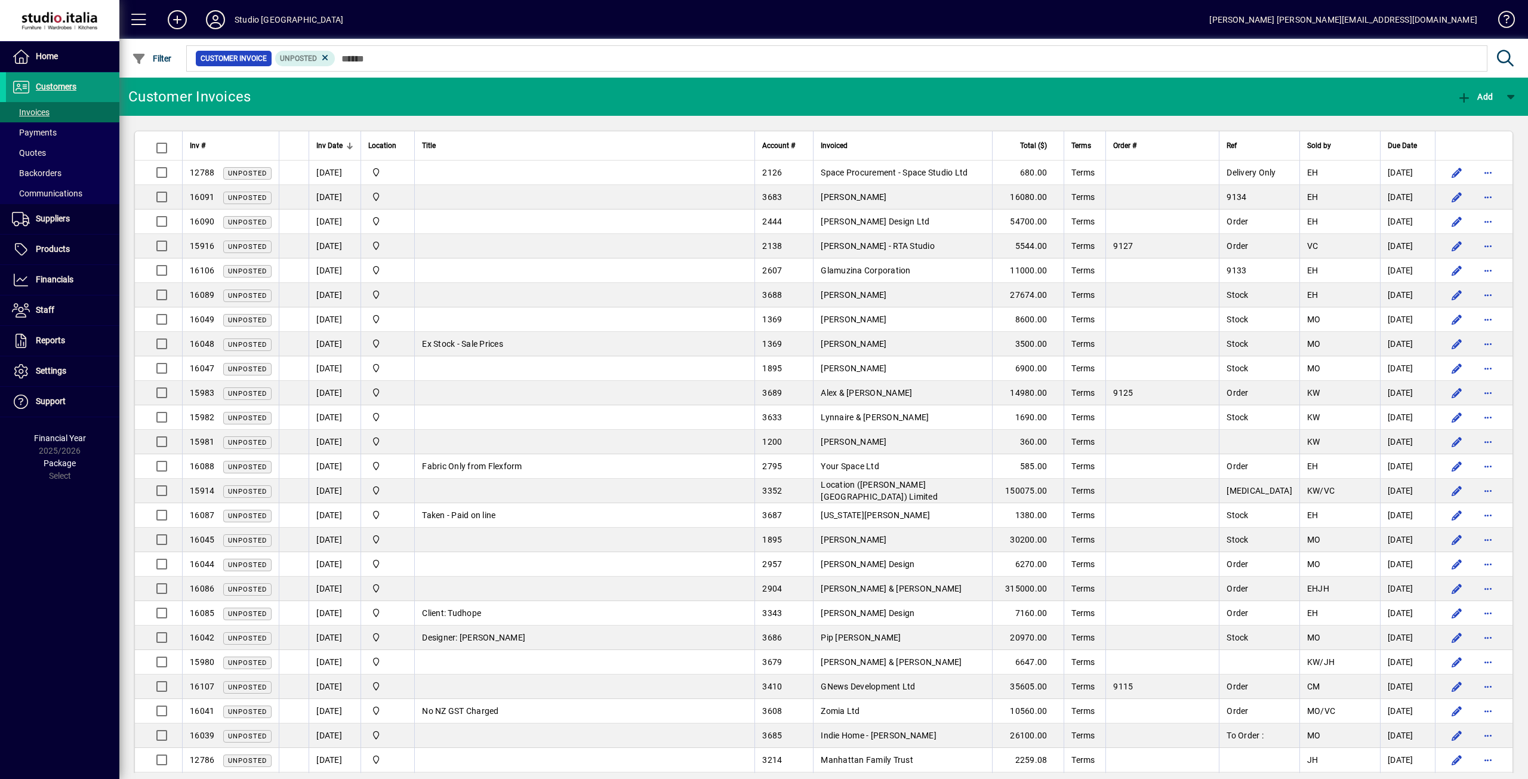
click at [69, 84] on span "Customers" at bounding box center [56, 87] width 41 height 10
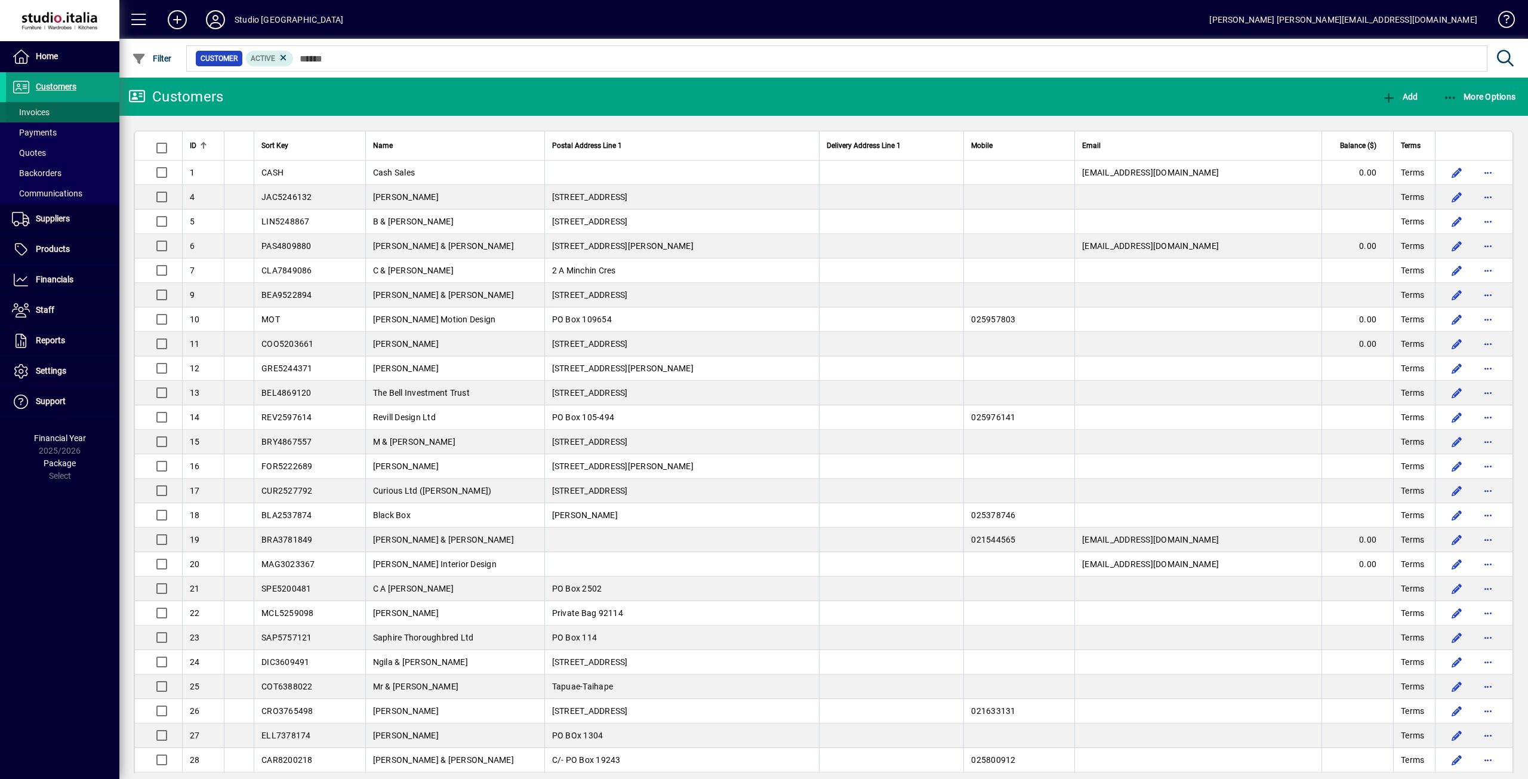
click at [19, 110] on span "Invoices" at bounding box center [31, 112] width 38 height 10
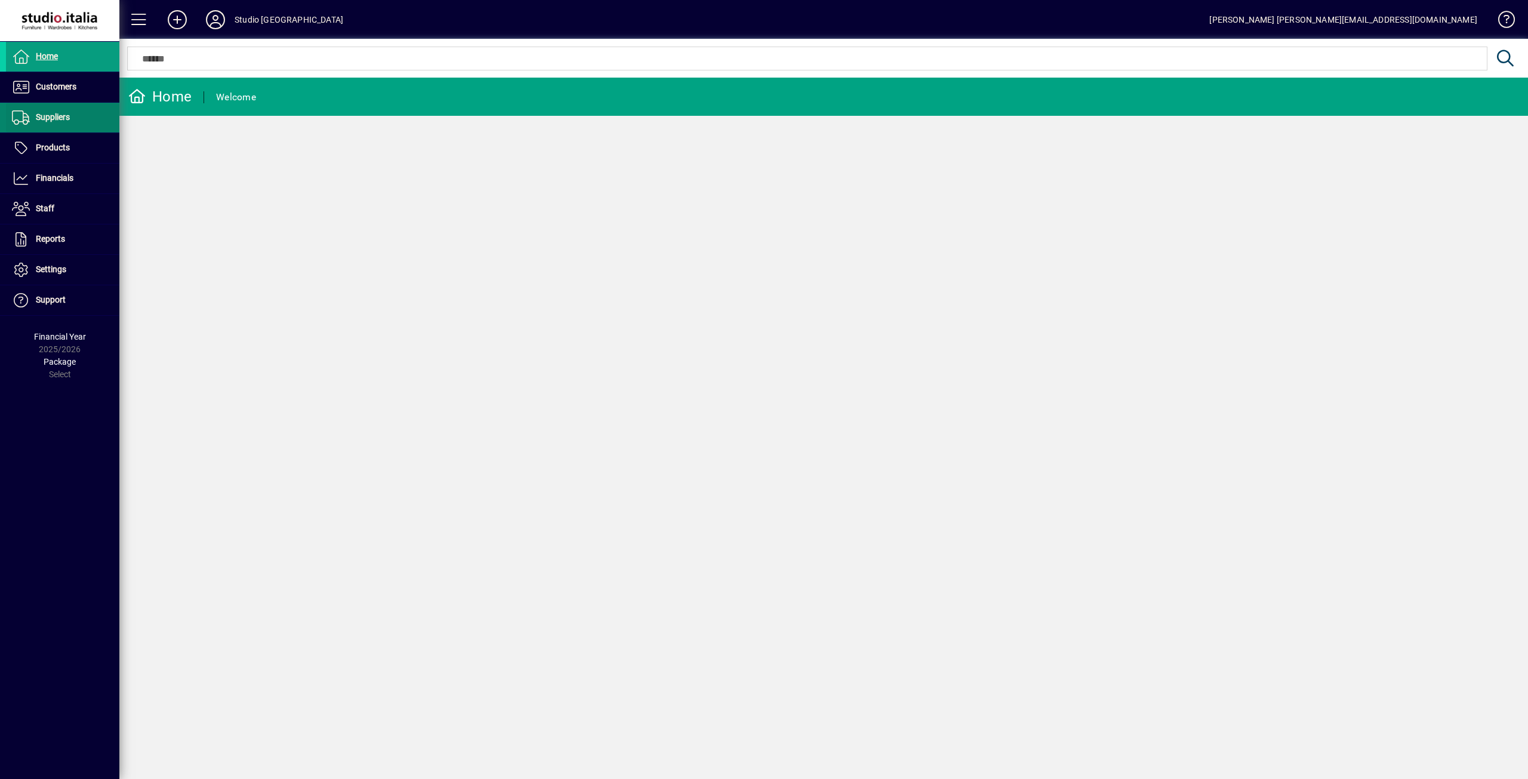
click at [33, 116] on span "Suppliers" at bounding box center [38, 117] width 64 height 14
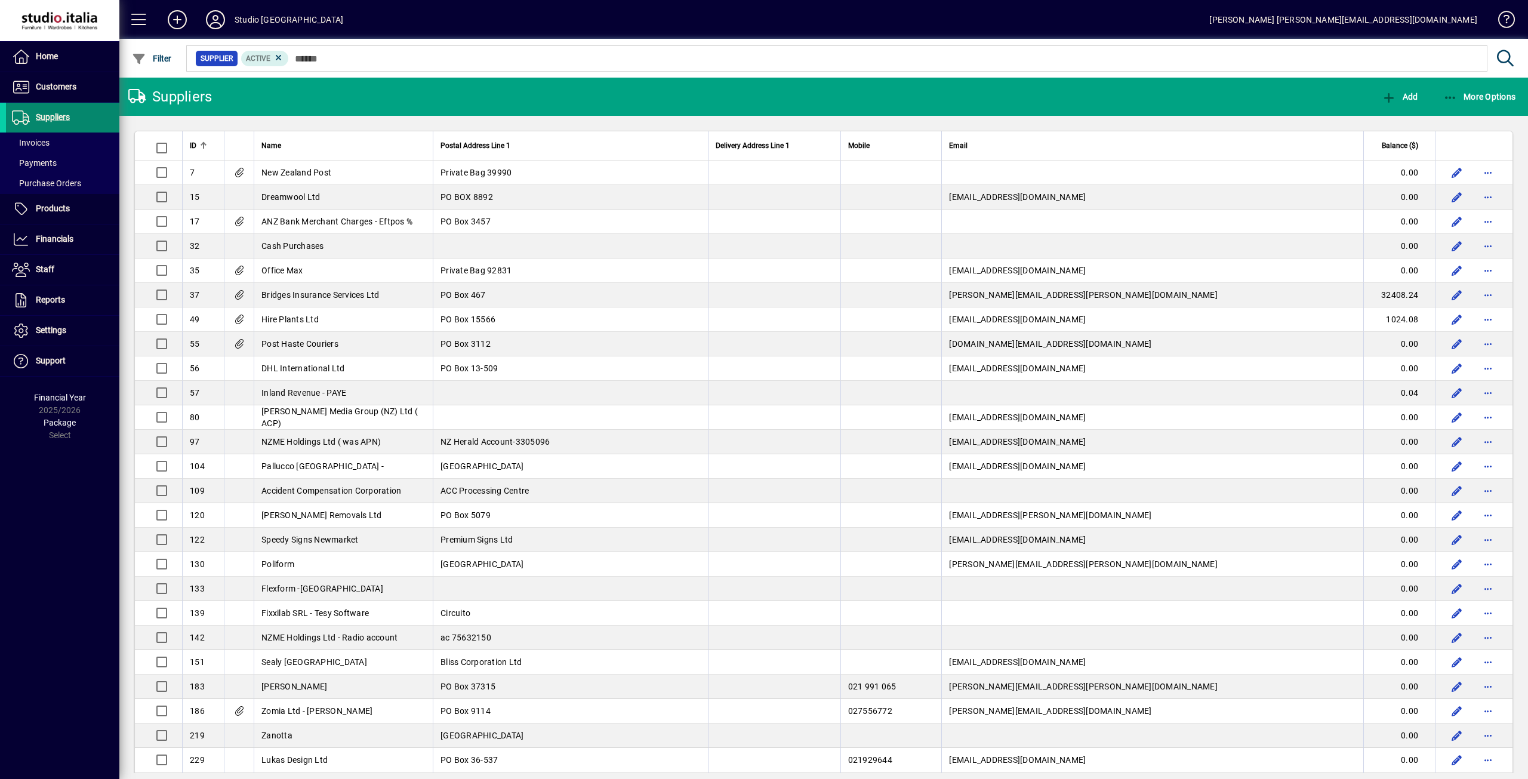
click at [60, 119] on span "Suppliers" at bounding box center [53, 117] width 34 height 10
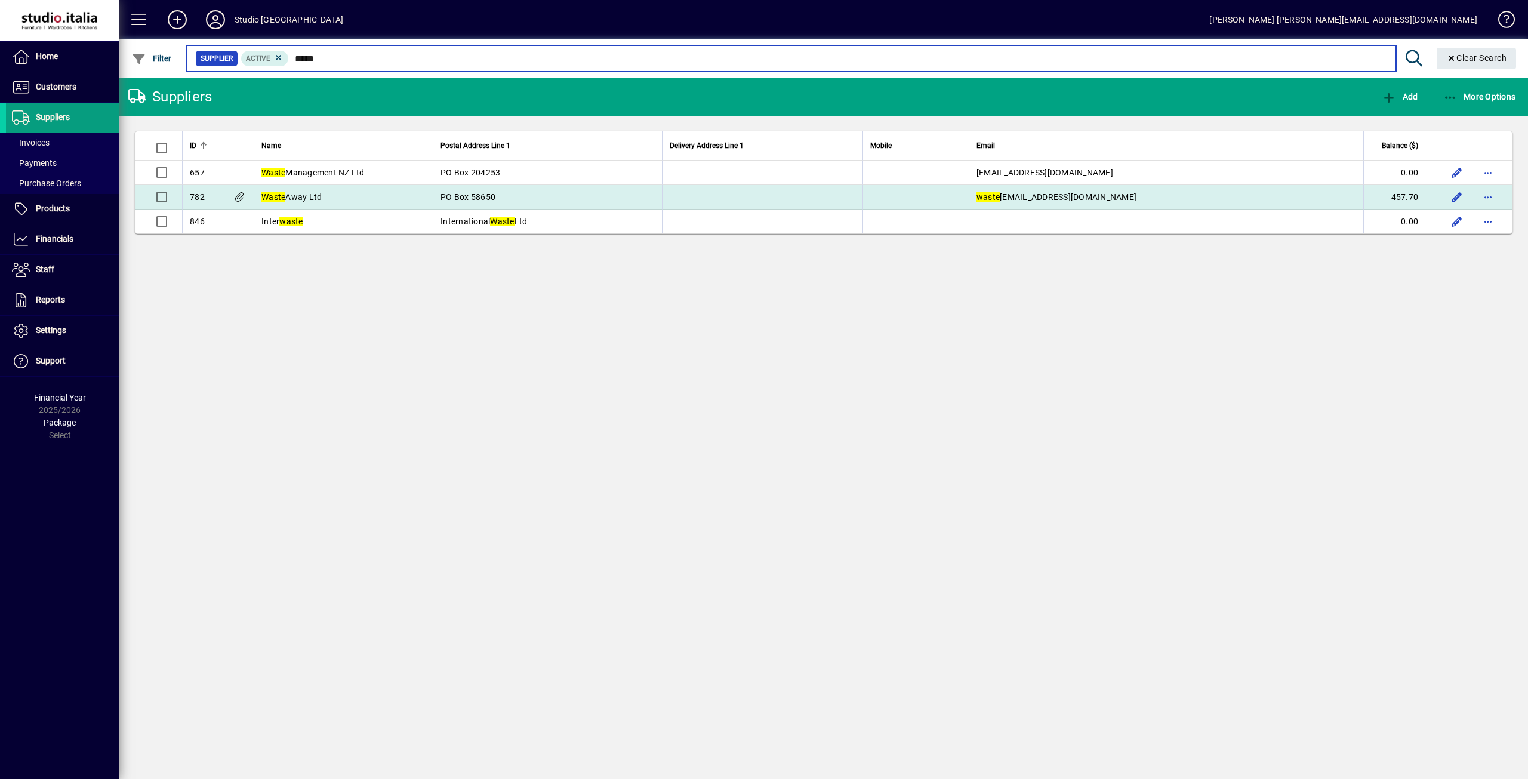
type input "*****"
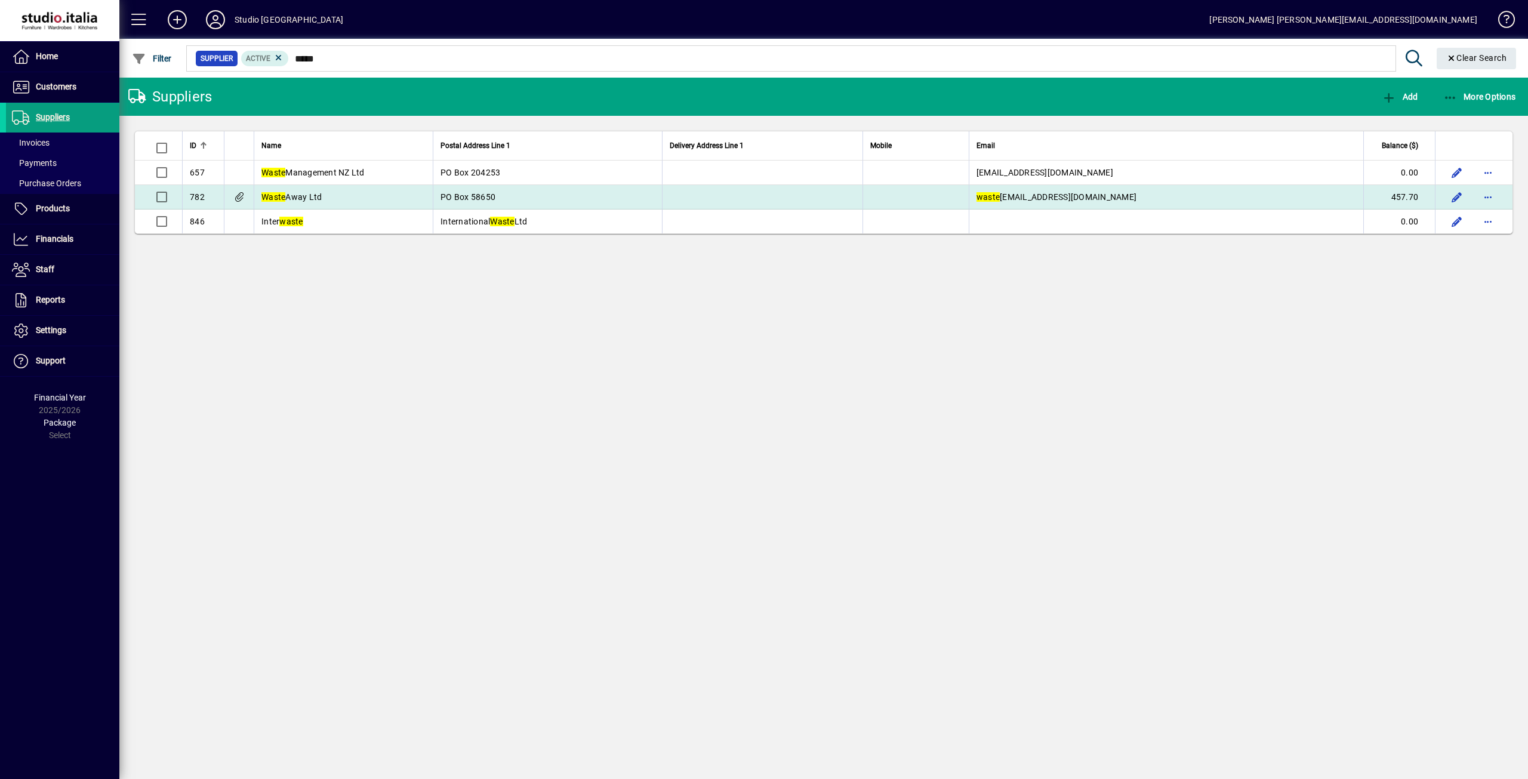
click at [241, 199] on icon at bounding box center [239, 197] width 13 height 10
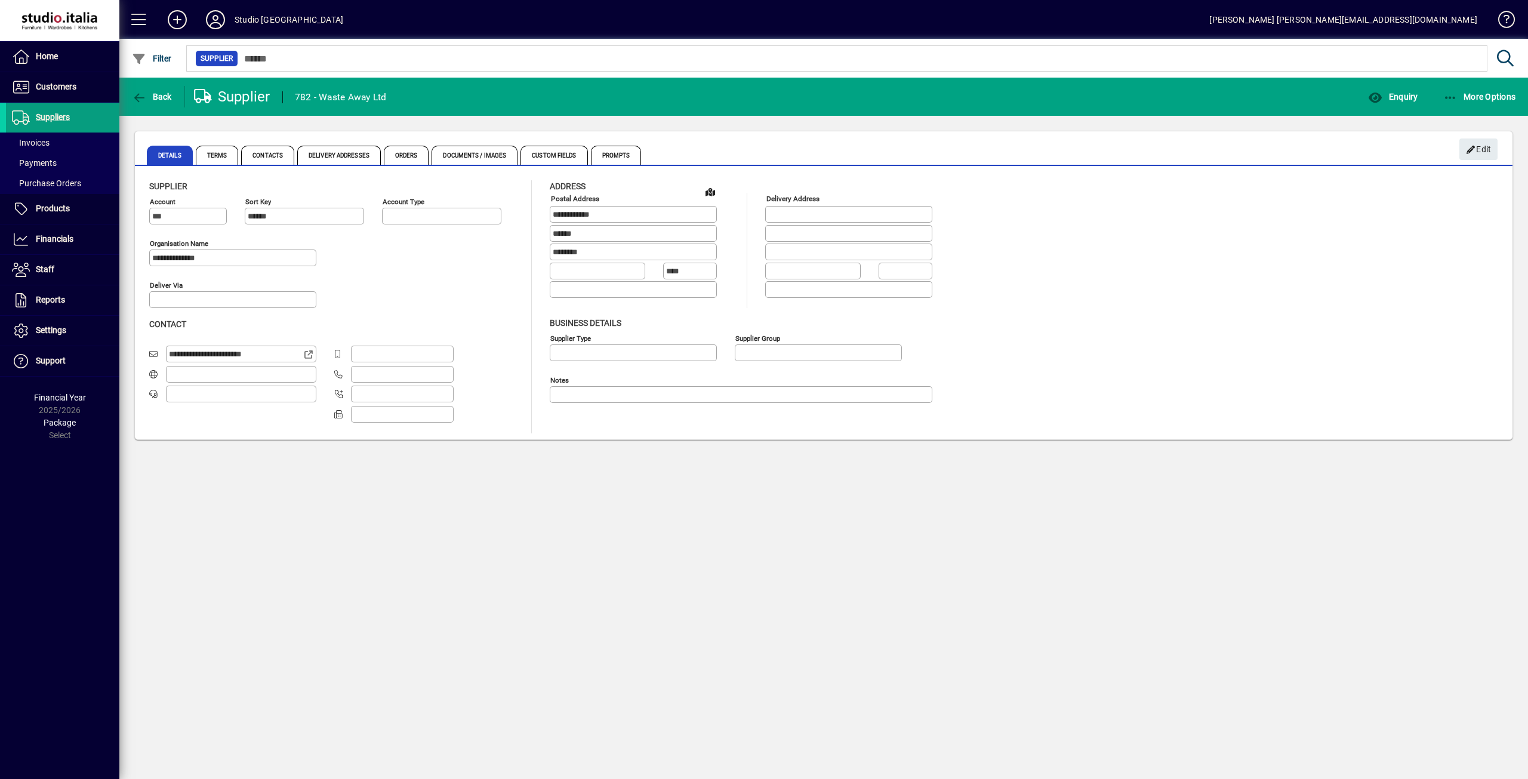
type input "**********"
click at [503, 154] on span "Documents / Images" at bounding box center [475, 155] width 86 height 19
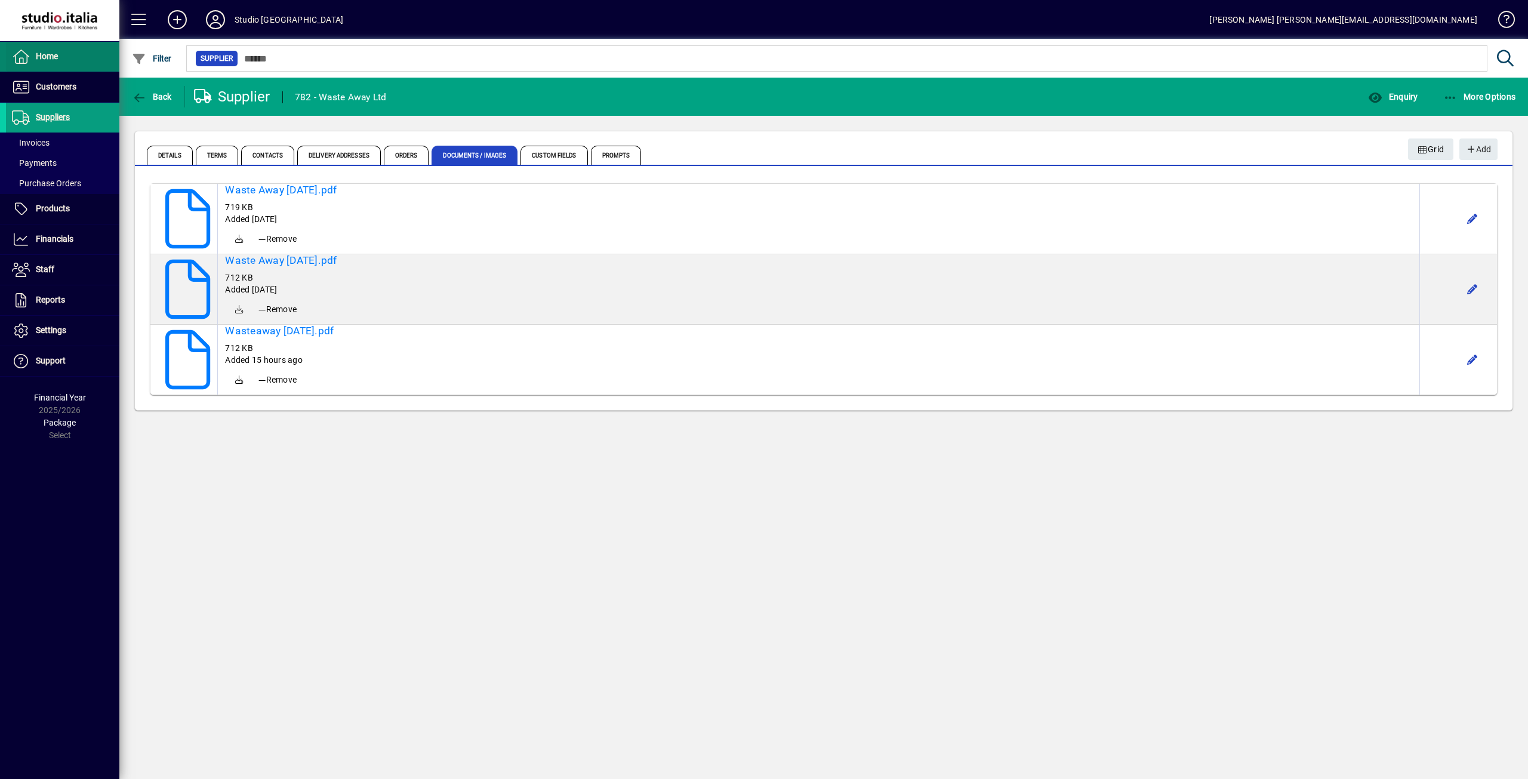
click at [68, 54] on span at bounding box center [62, 56] width 113 height 29
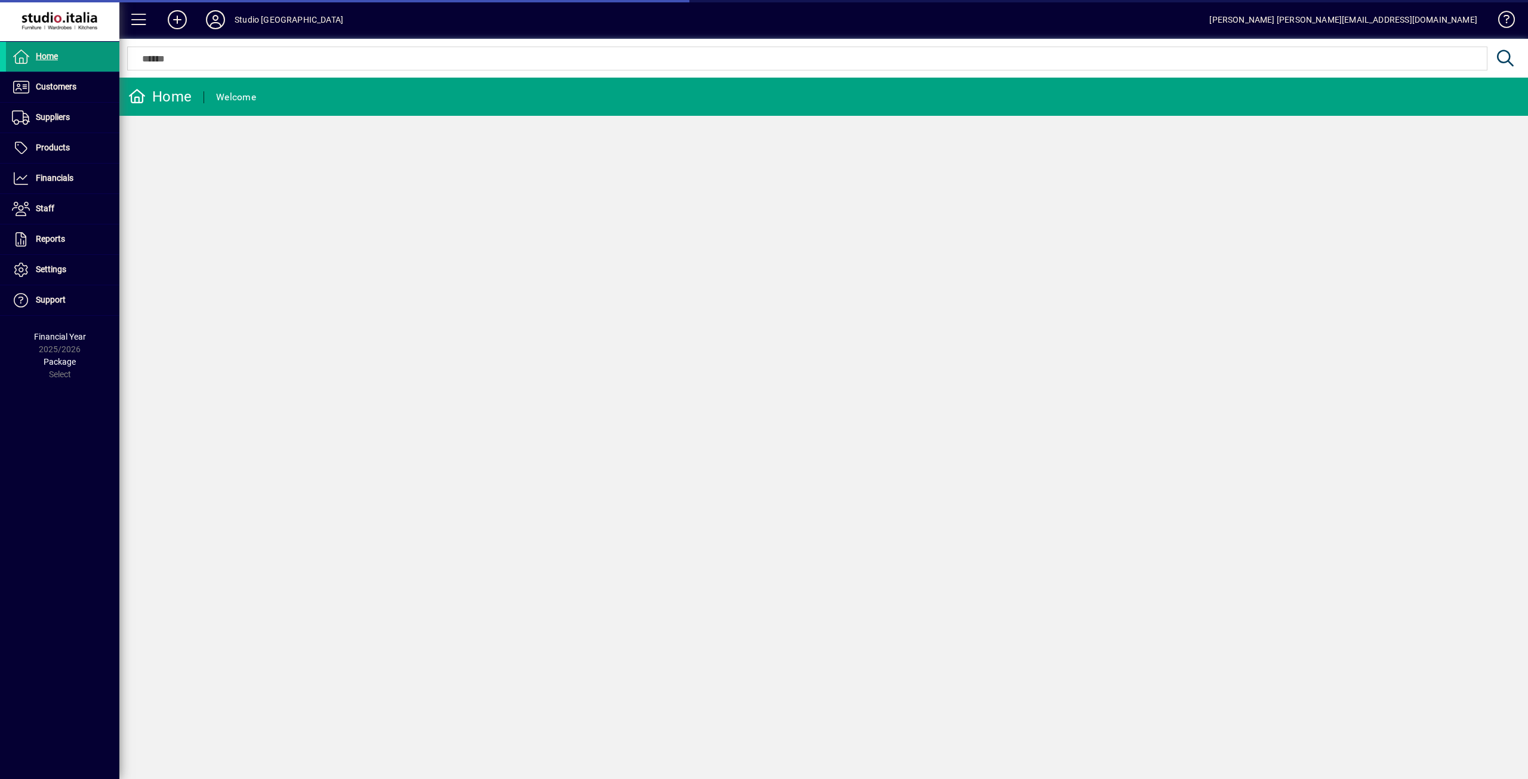
click at [27, 47] on span at bounding box center [62, 56] width 113 height 29
click at [46, 90] on span "Customers" at bounding box center [56, 87] width 41 height 10
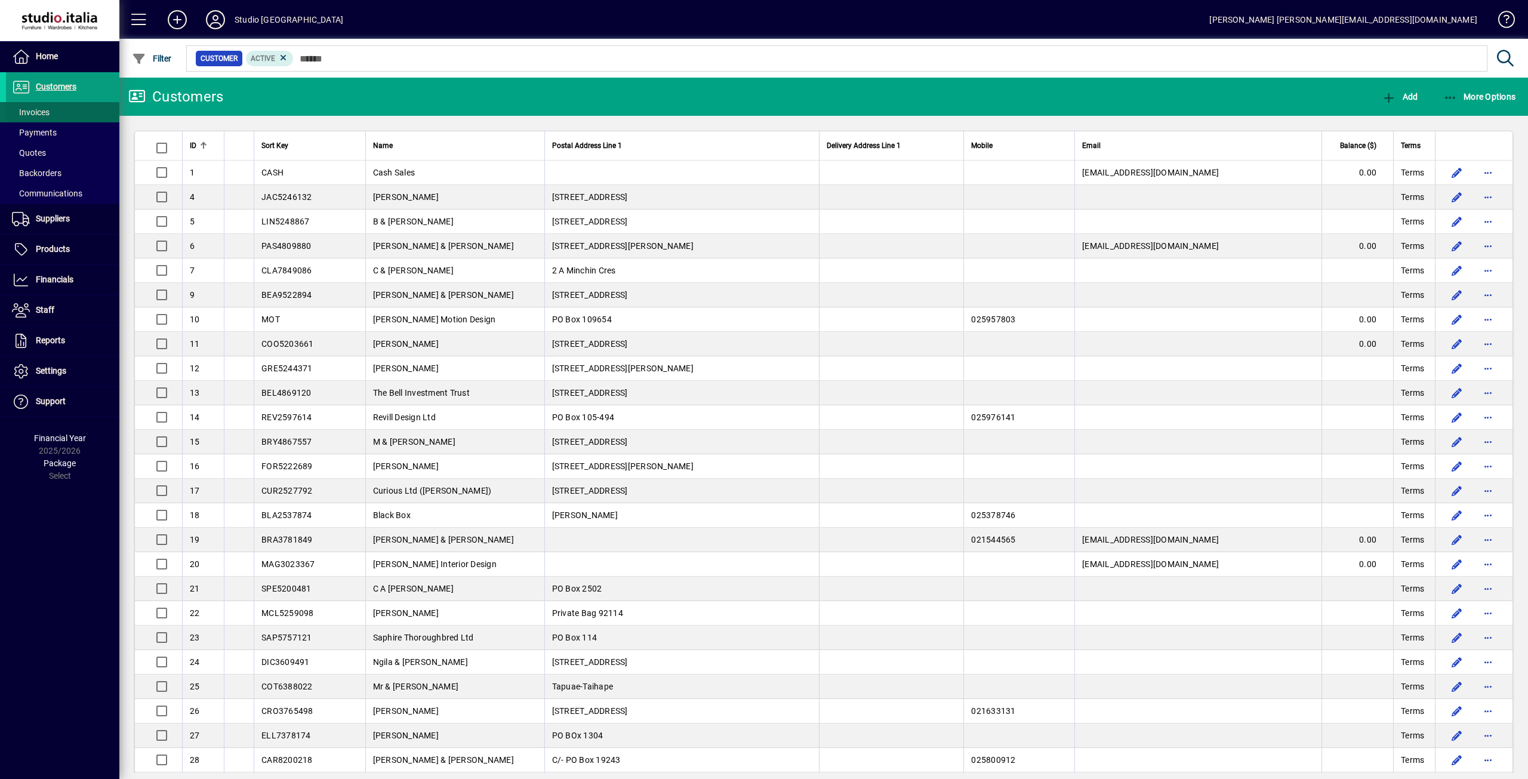
click at [38, 109] on span "Invoices" at bounding box center [31, 112] width 38 height 10
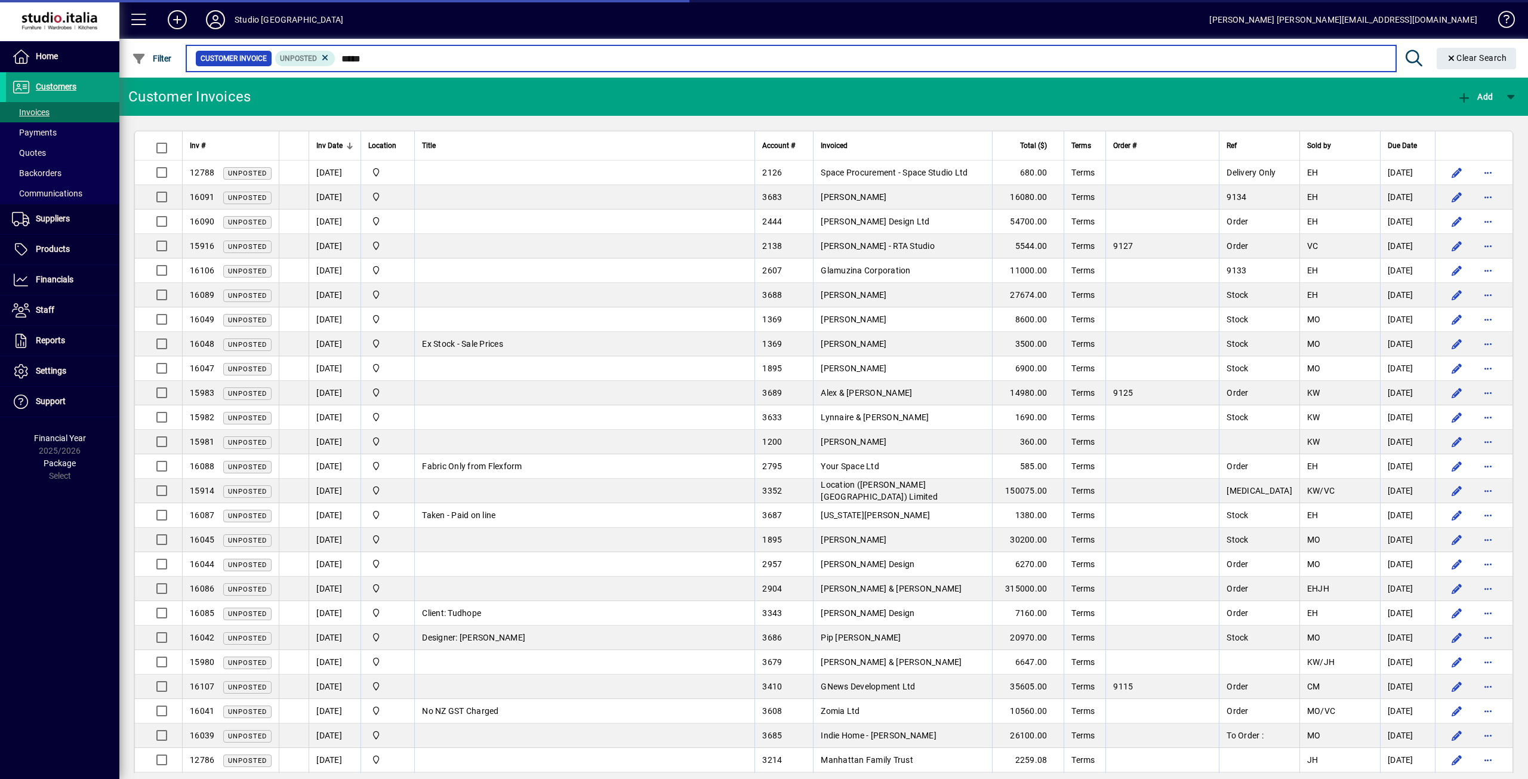
type input "*****"
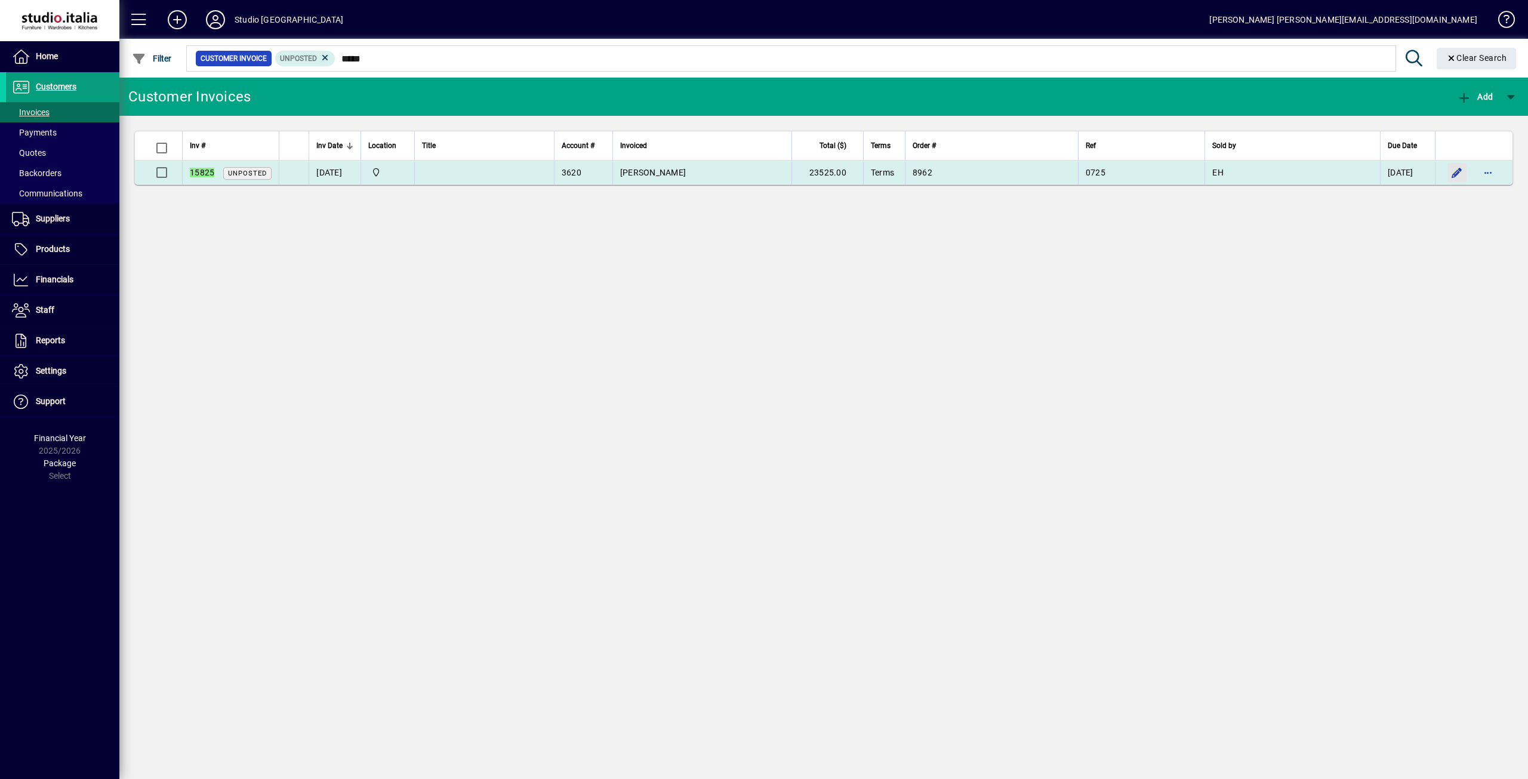
click at [1454, 178] on span "button" at bounding box center [1457, 172] width 29 height 29
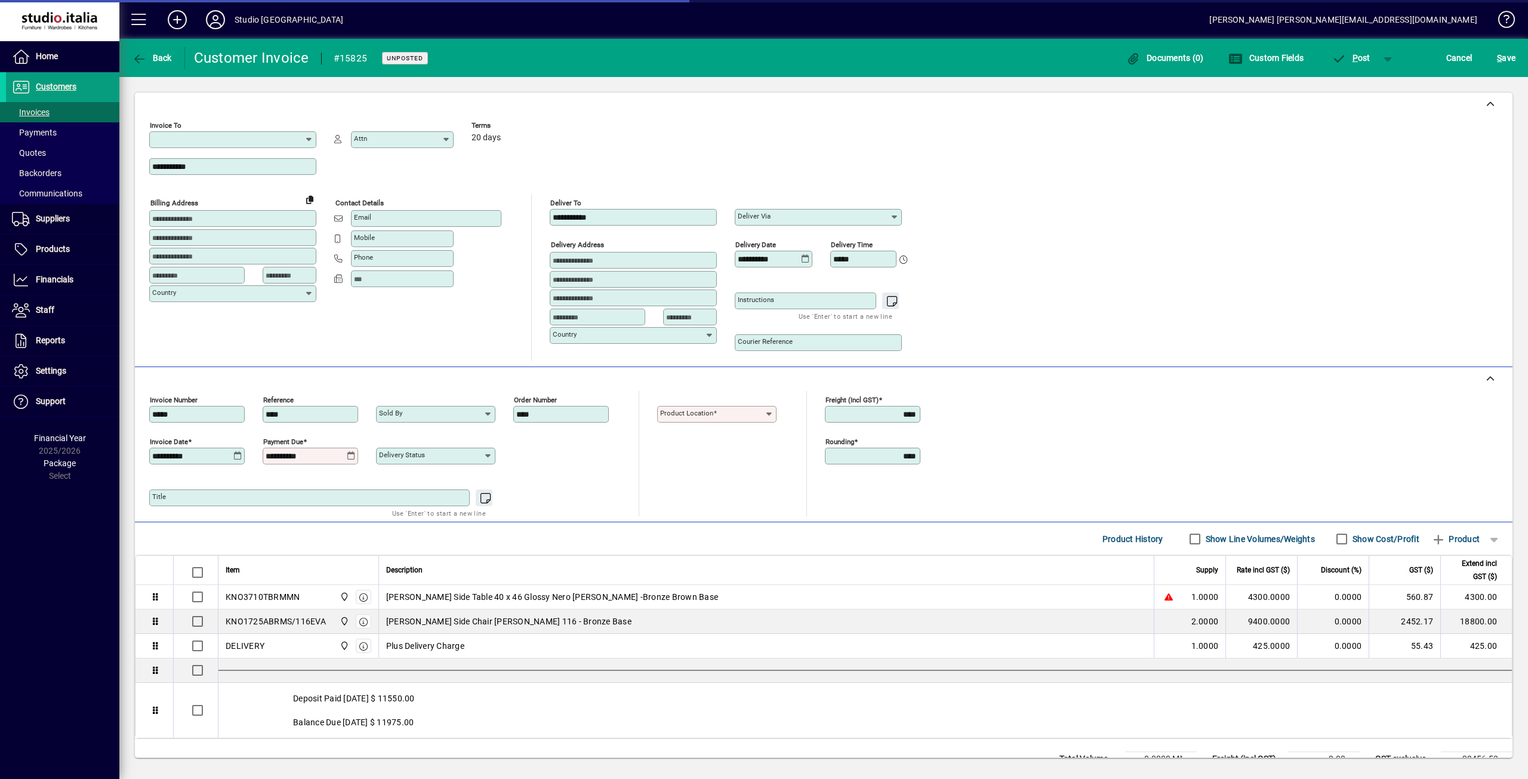
type input "**********"
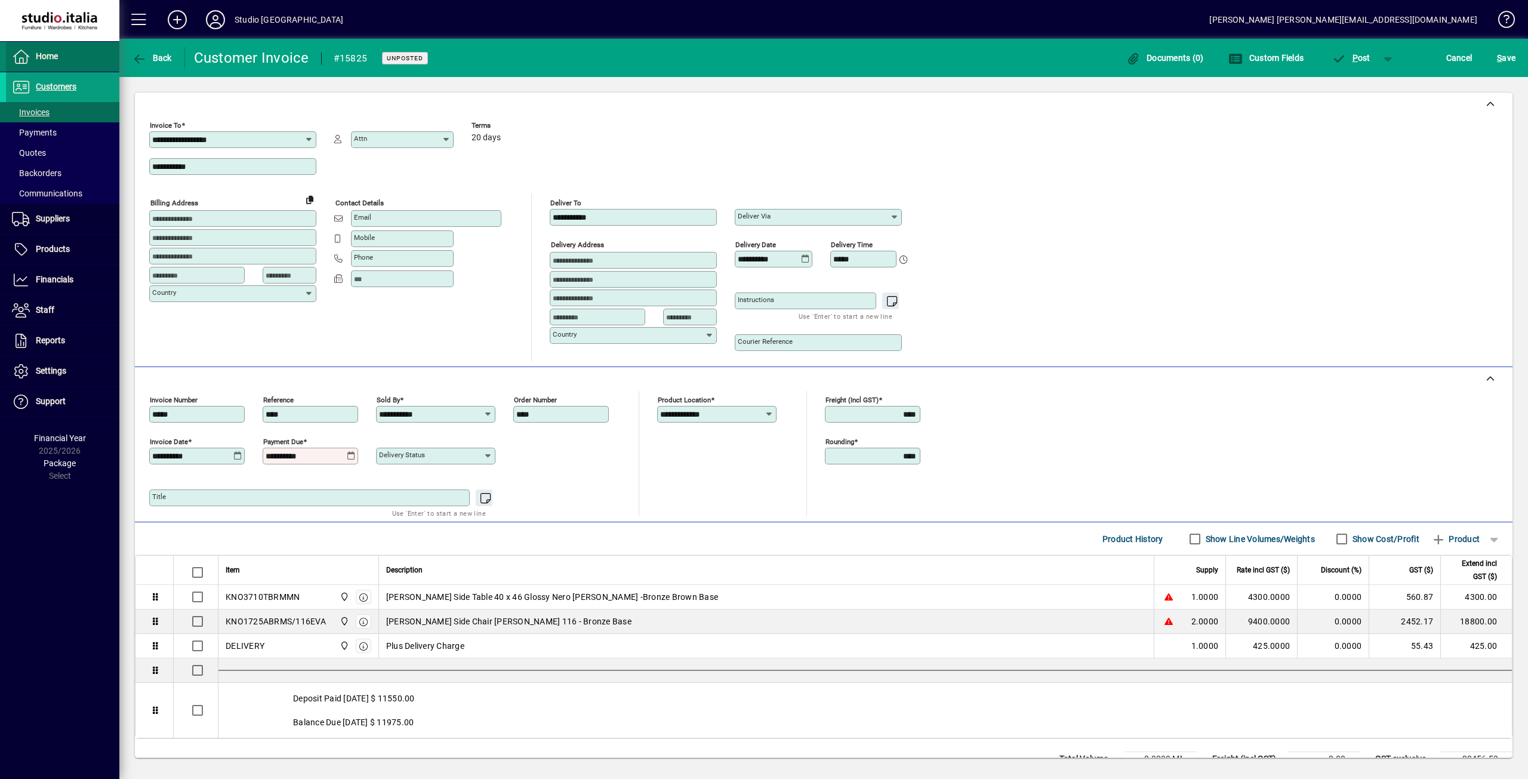
click at [36, 59] on span "Home" at bounding box center [47, 56] width 22 height 10
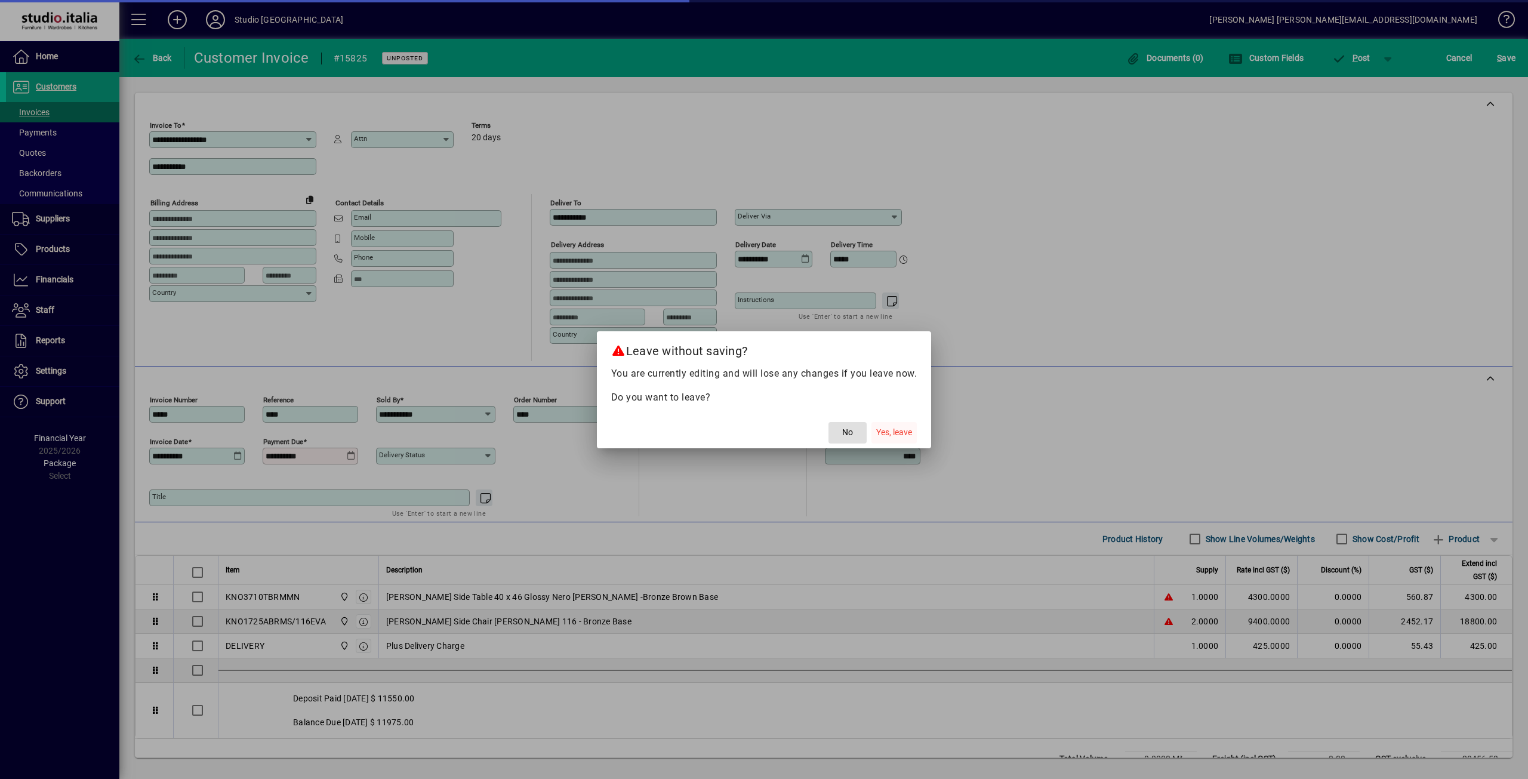
click at [881, 432] on span "Yes, leave" at bounding box center [894, 432] width 36 height 13
